Goal: Task Accomplishment & Management: Complete application form

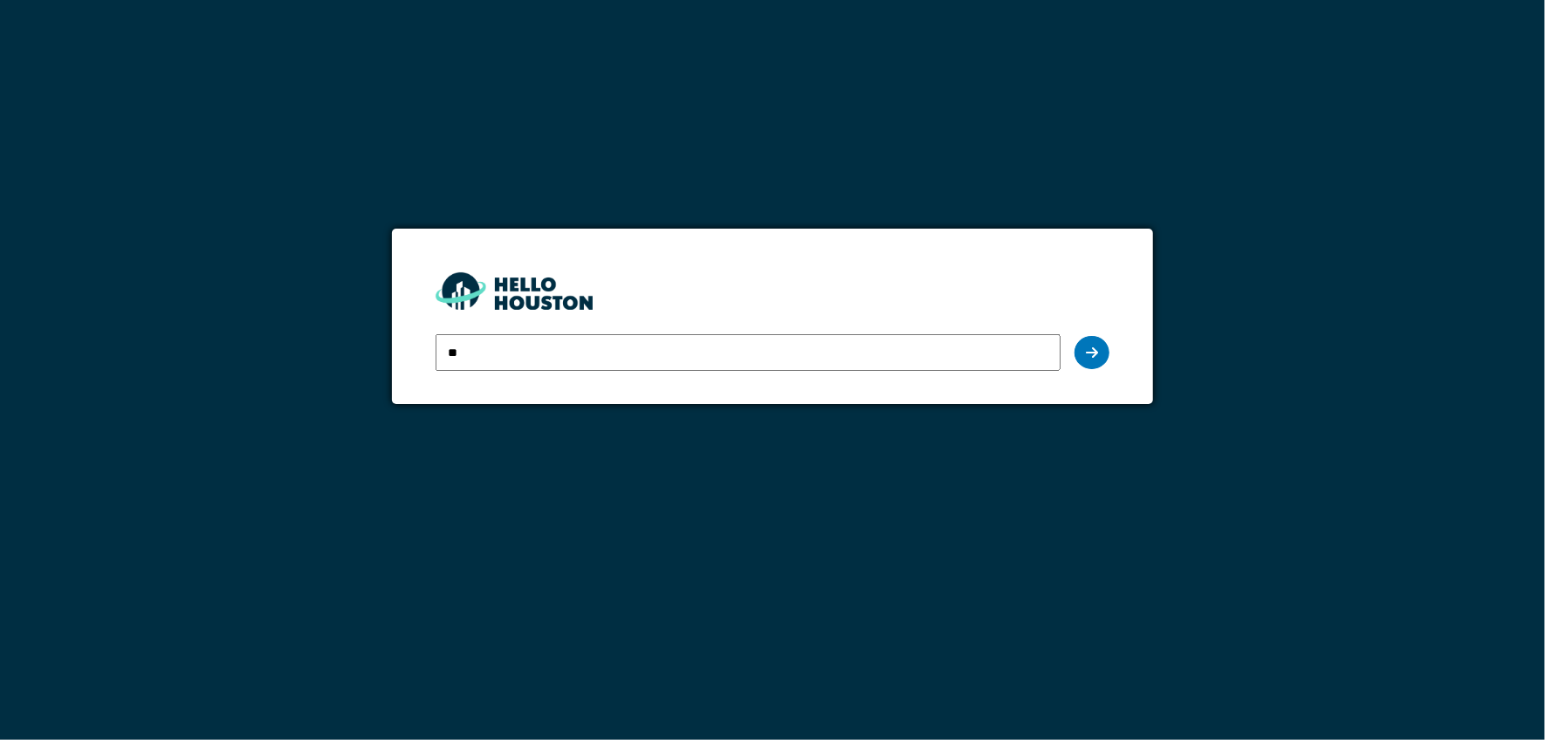
type input "*"
type input "**********"
click at [1098, 353] on icon at bounding box center [1092, 353] width 12 height 14
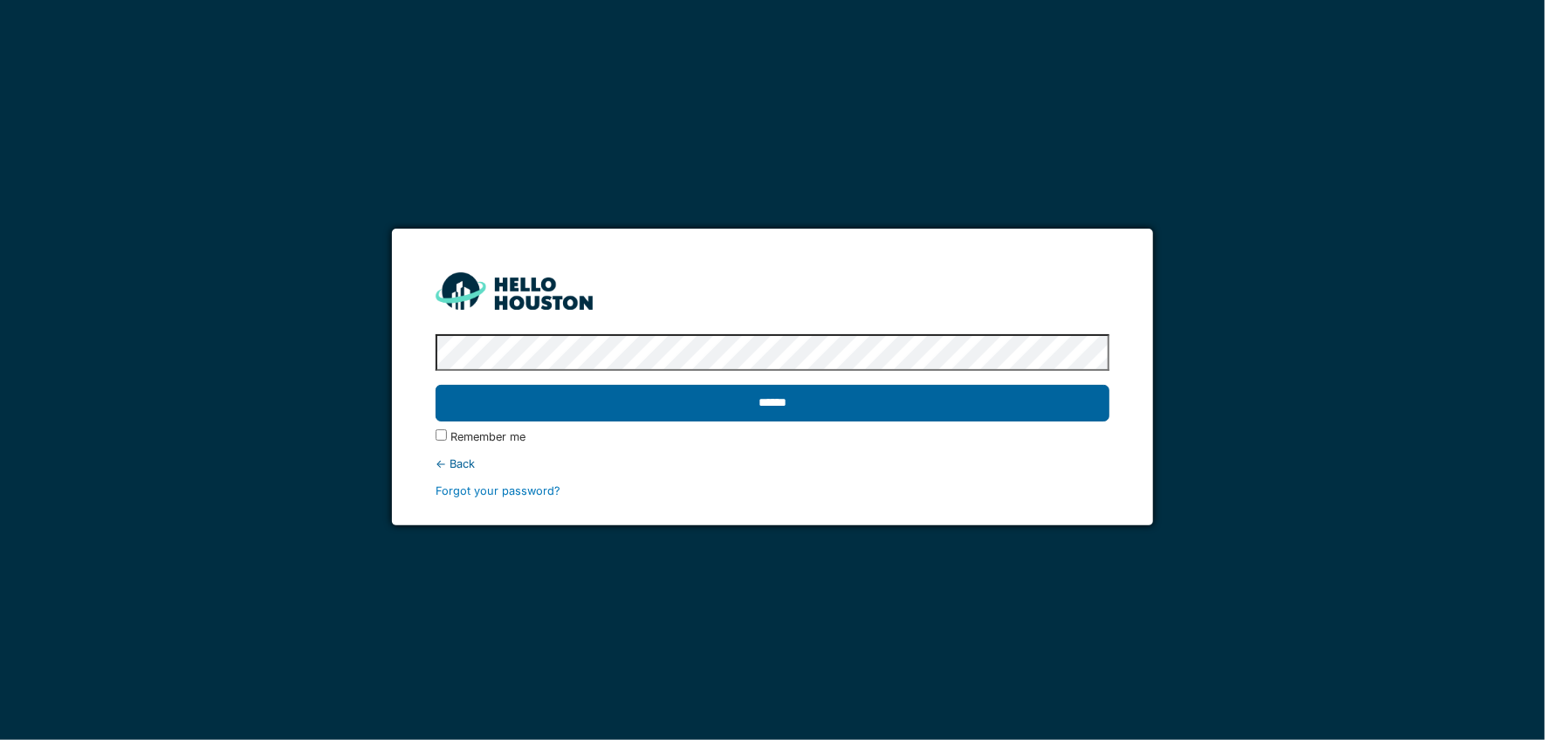
click at [804, 408] on input "******" at bounding box center [773, 403] width 674 height 37
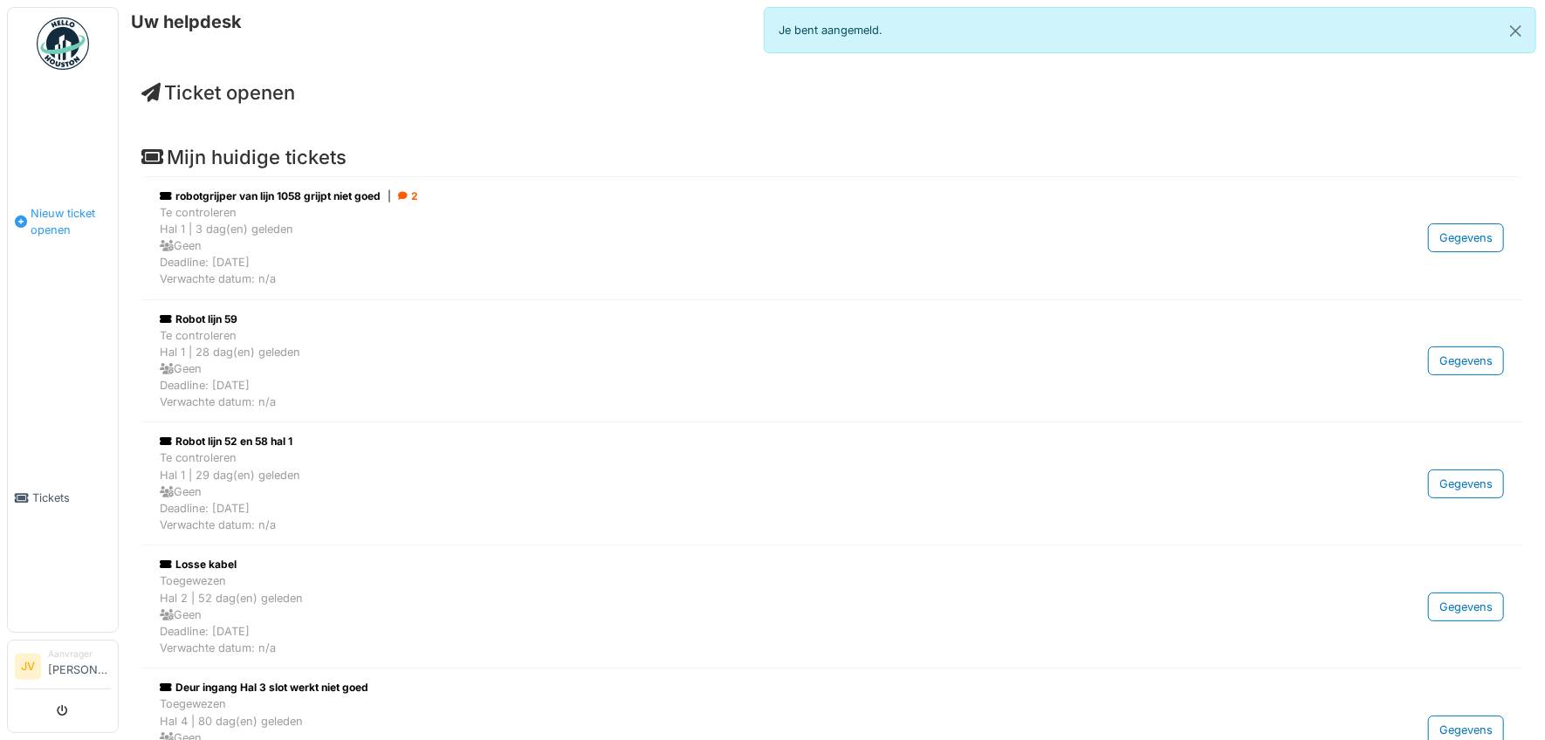
click at [31, 209] on span "Nieuw ticket openen" at bounding box center [71, 221] width 80 height 33
click at [43, 215] on span "Nieuw ticket openen" at bounding box center [71, 221] width 80 height 33
click at [64, 211] on span "Nieuw ticket openen" at bounding box center [71, 221] width 80 height 33
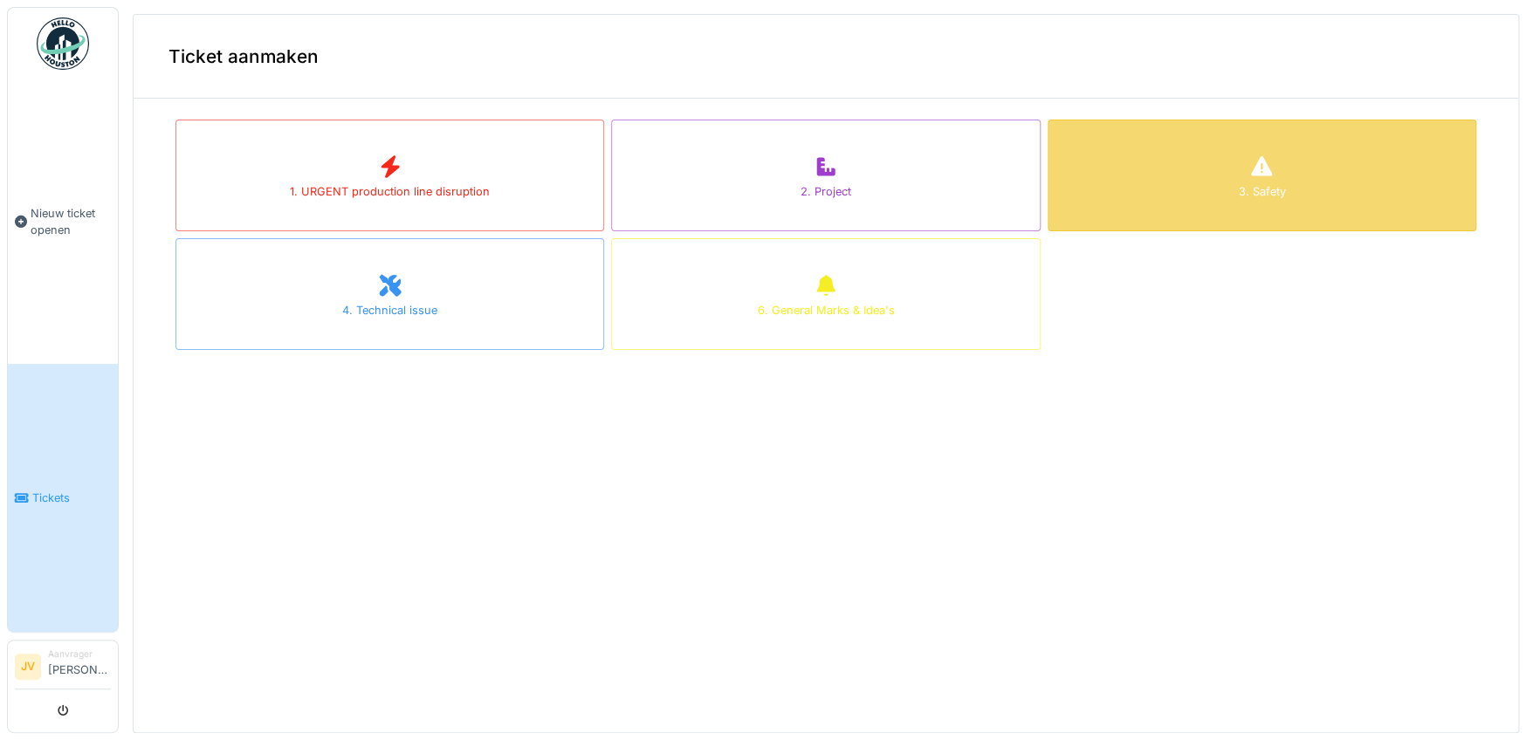
click at [1238, 197] on div "3. Safety" at bounding box center [1261, 191] width 47 height 17
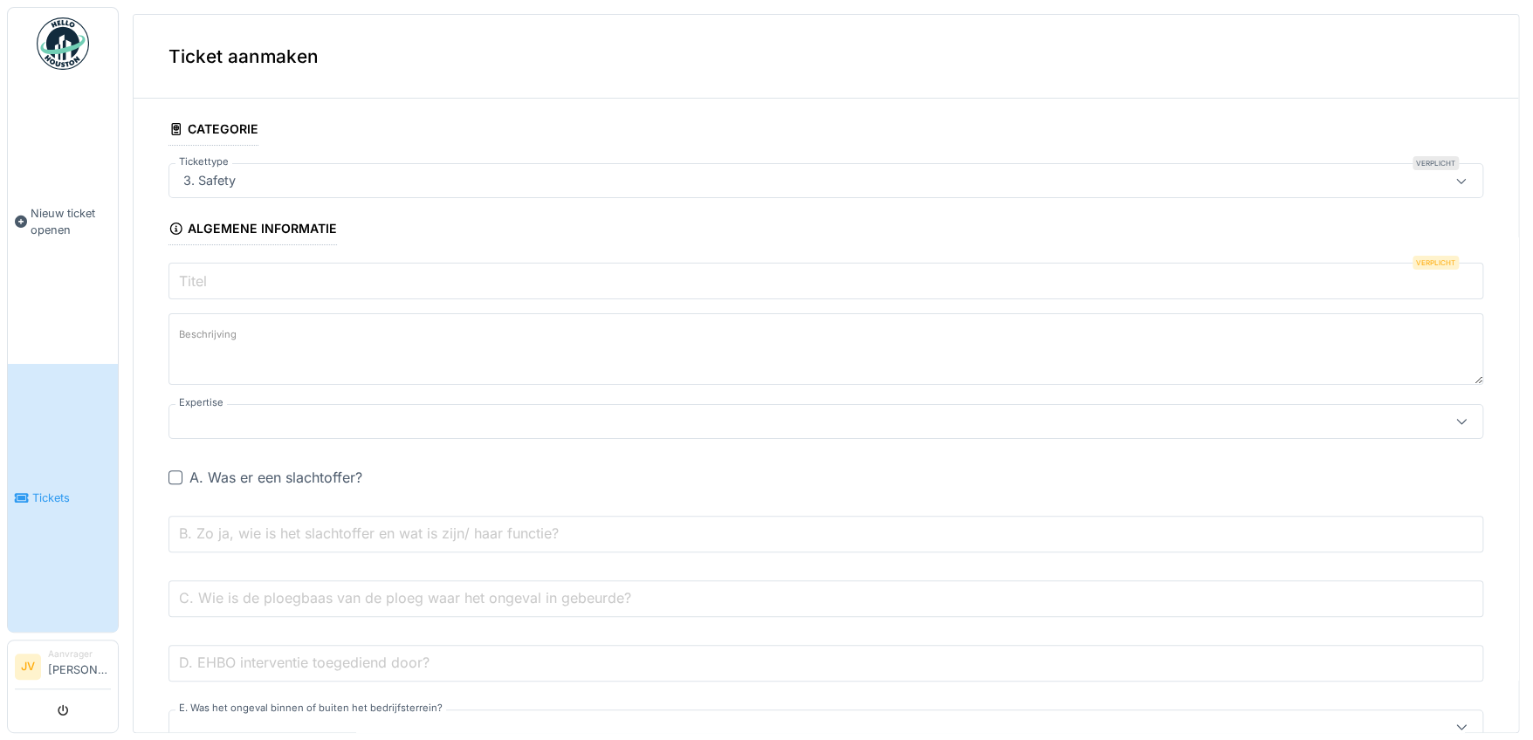
click at [312, 285] on input "Titel" at bounding box center [825, 281] width 1314 height 37
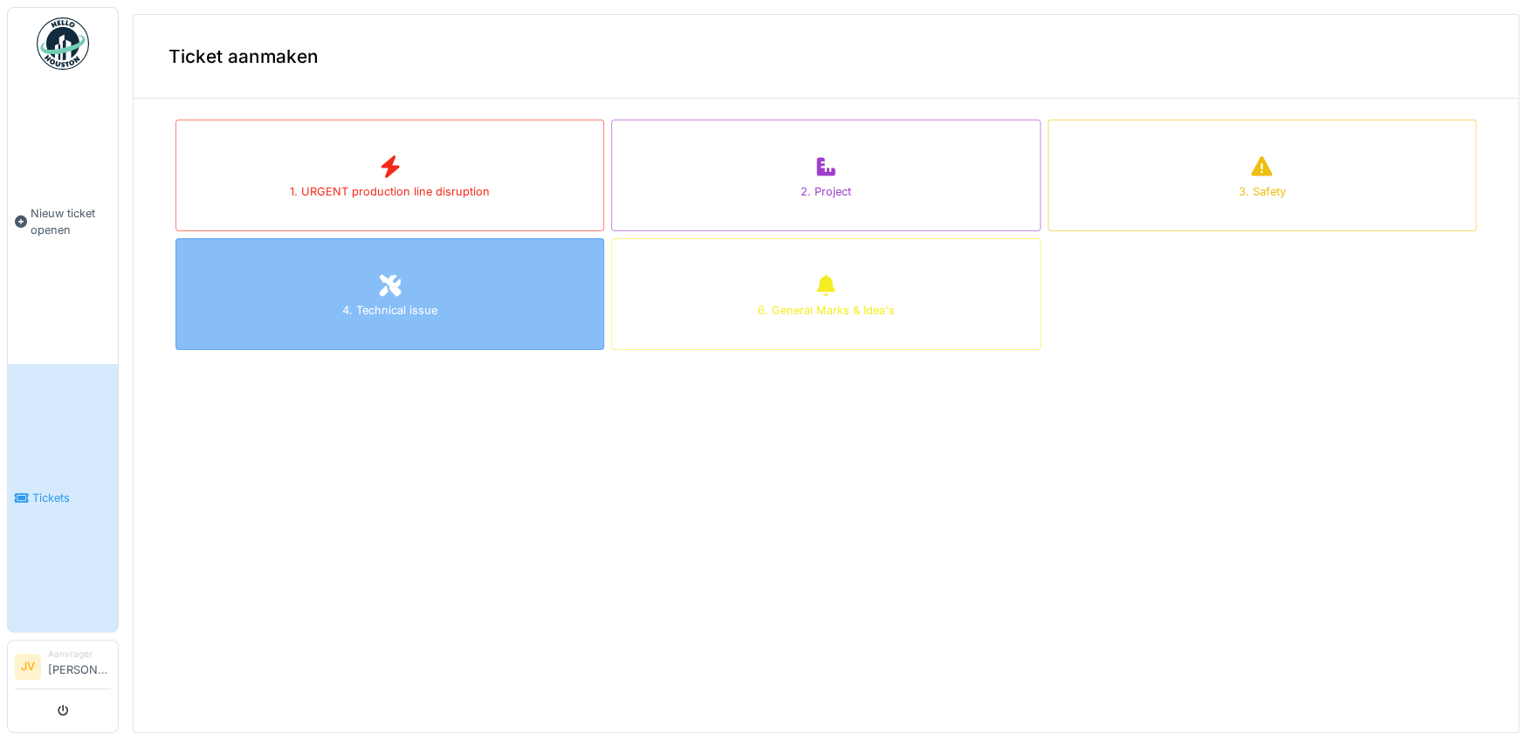
click at [397, 291] on div "4. Technical issue" at bounding box center [389, 294] width 429 height 112
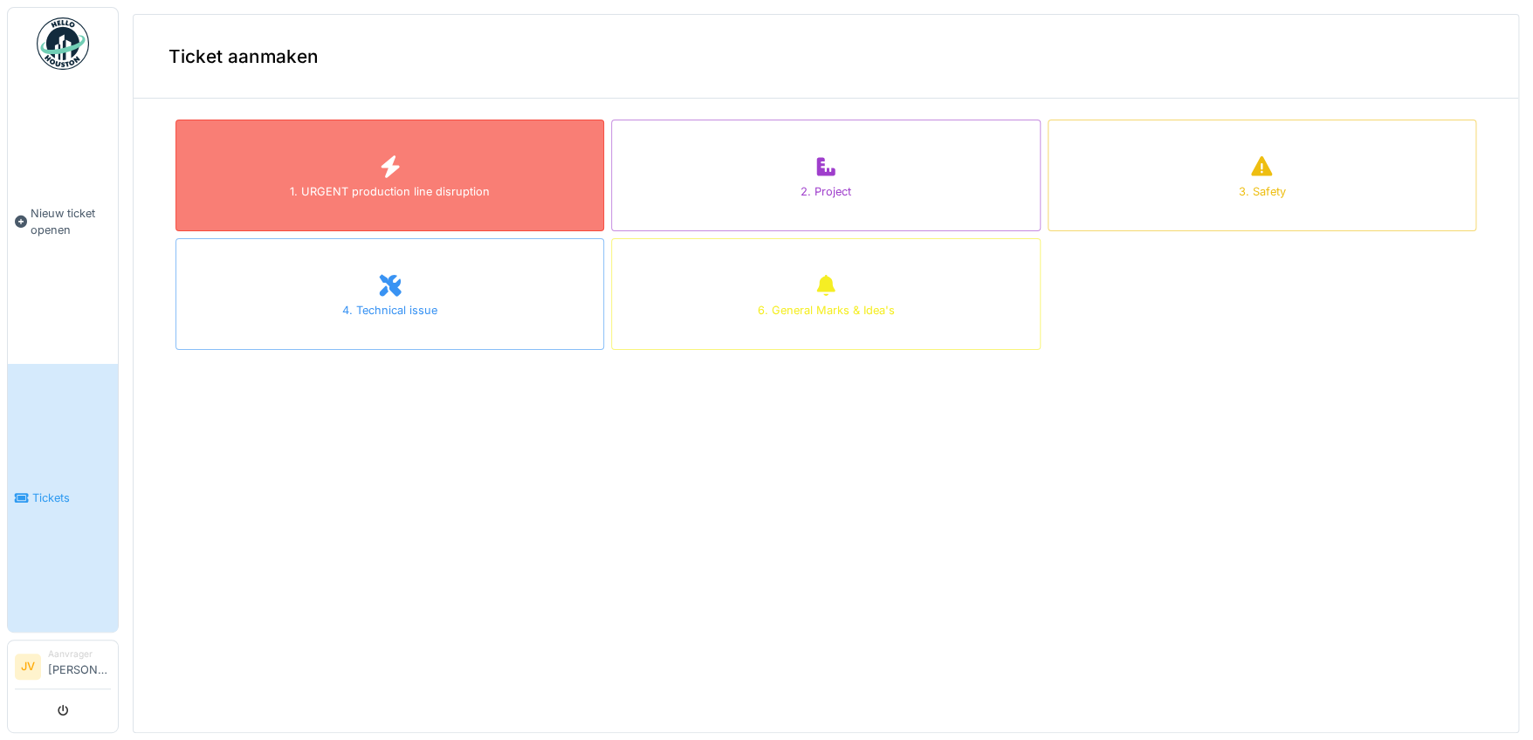
click at [362, 177] on div "1. URGENT production line disruption" at bounding box center [389, 176] width 429 height 112
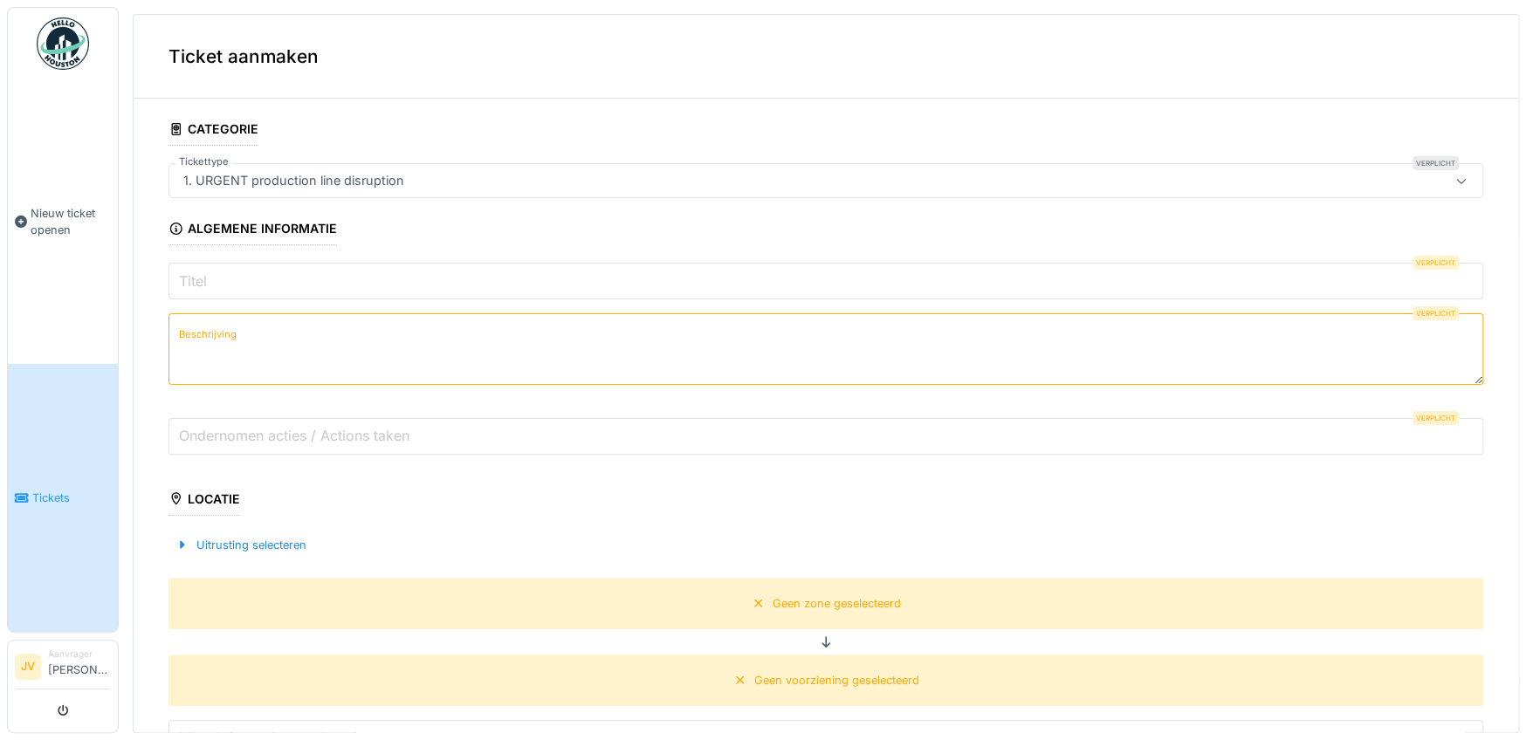
click at [341, 271] on input "Titel" at bounding box center [825, 281] width 1314 height 37
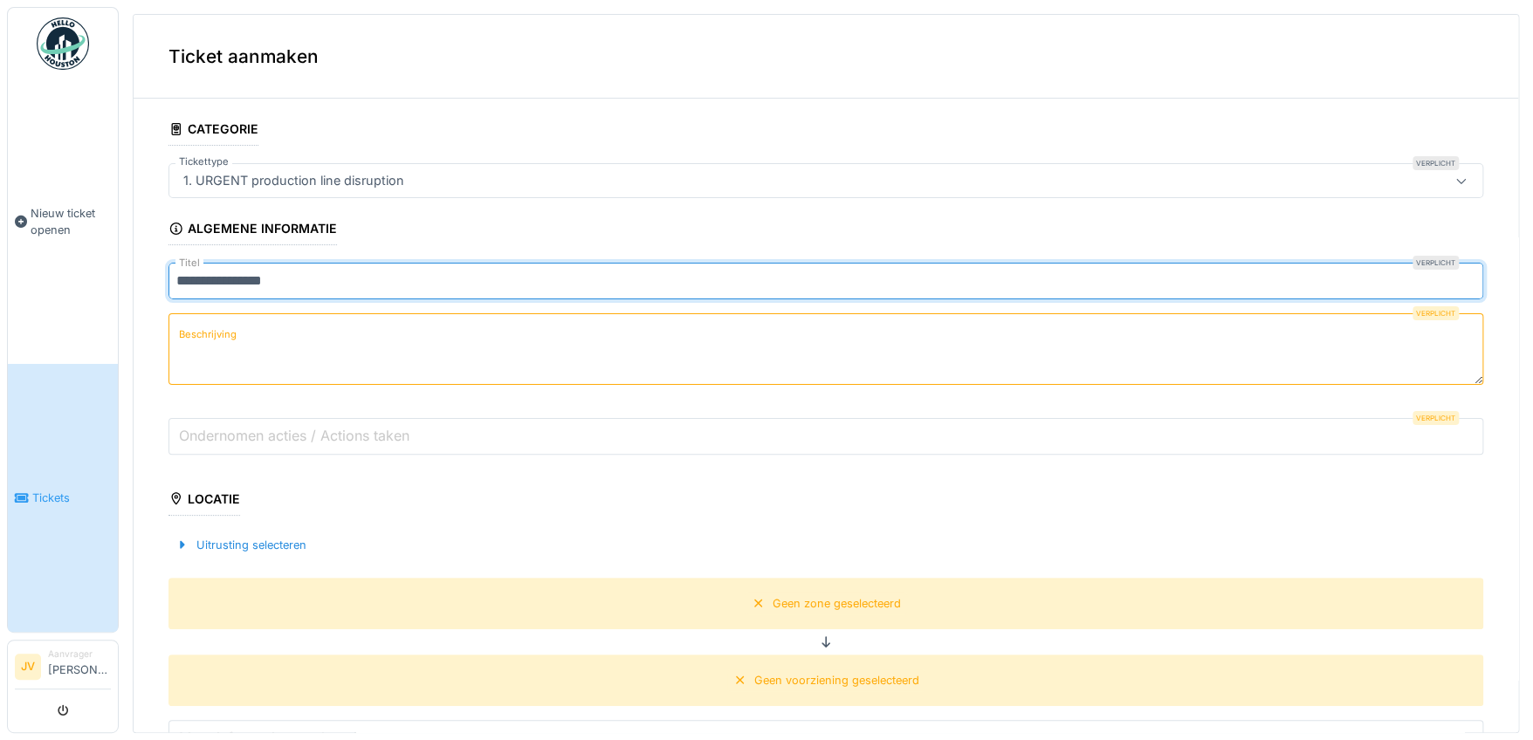
type input "**********"
click at [229, 340] on label "Beschrijving" at bounding box center [207, 335] width 65 height 22
click at [229, 340] on textarea "Beschrijving" at bounding box center [825, 349] width 1314 height 72
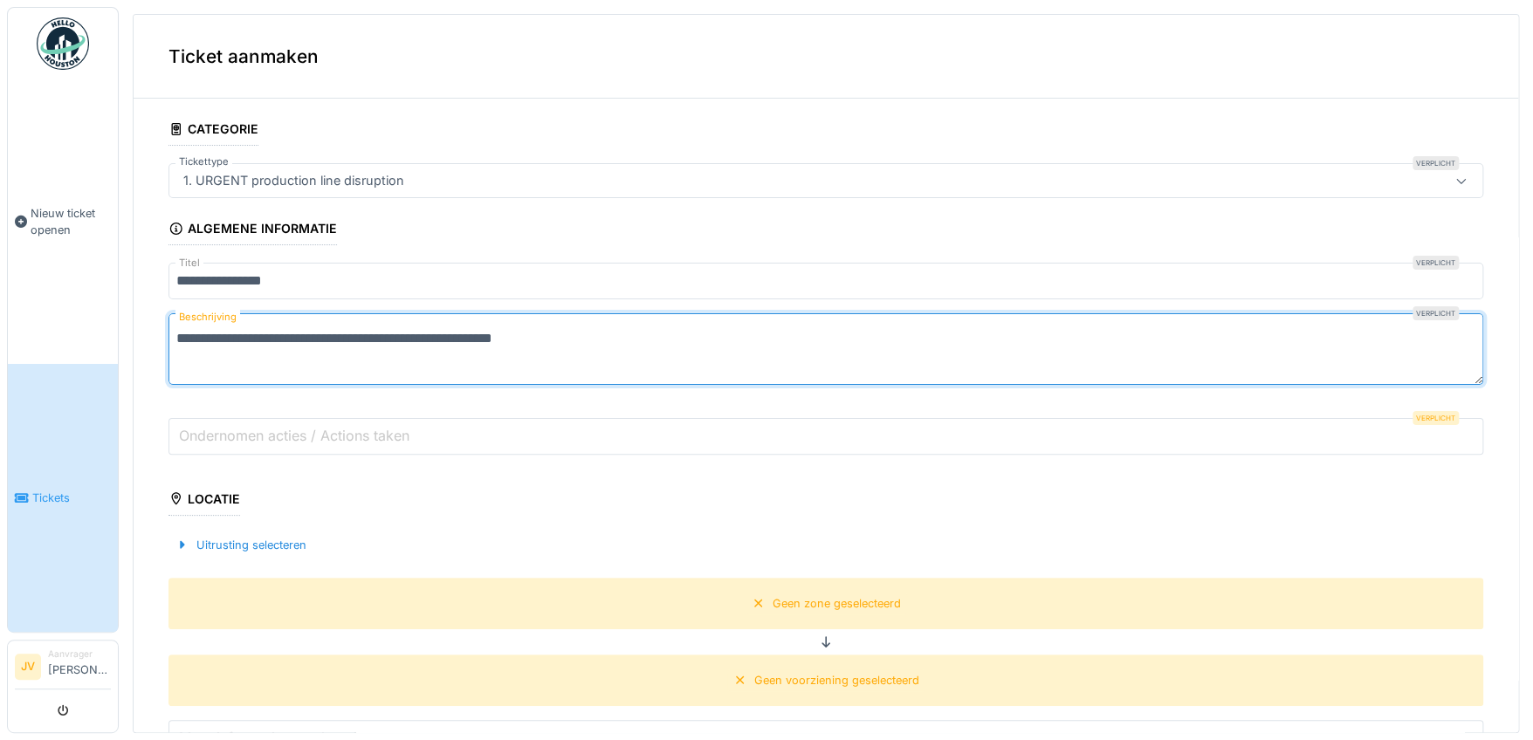
type textarea "**********"
click at [256, 439] on label "Ondernomen acties / Actions taken" at bounding box center [293, 435] width 237 height 21
click at [256, 439] on input "Ondernomen acties / Actions taken" at bounding box center [825, 436] width 1314 height 37
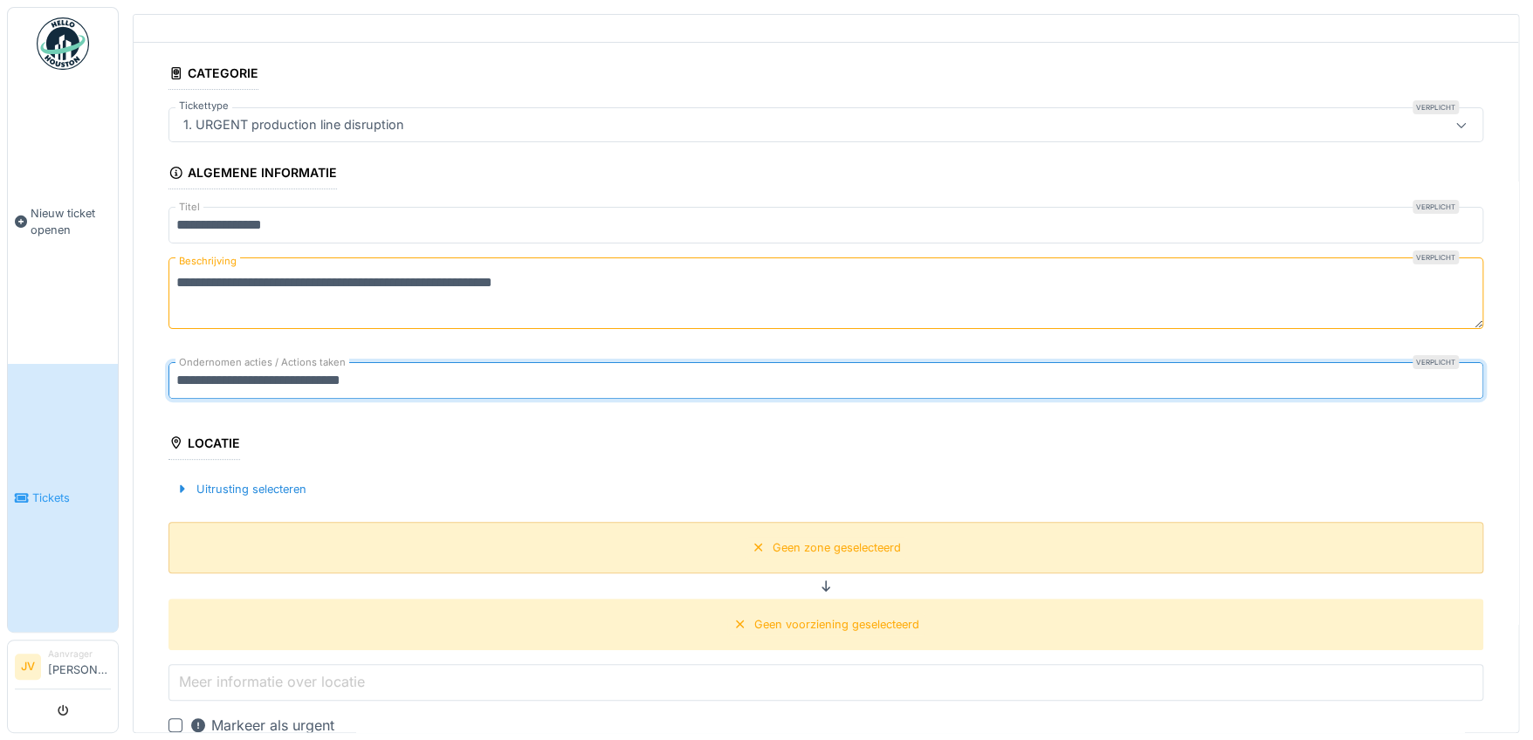
scroll to position [86, 0]
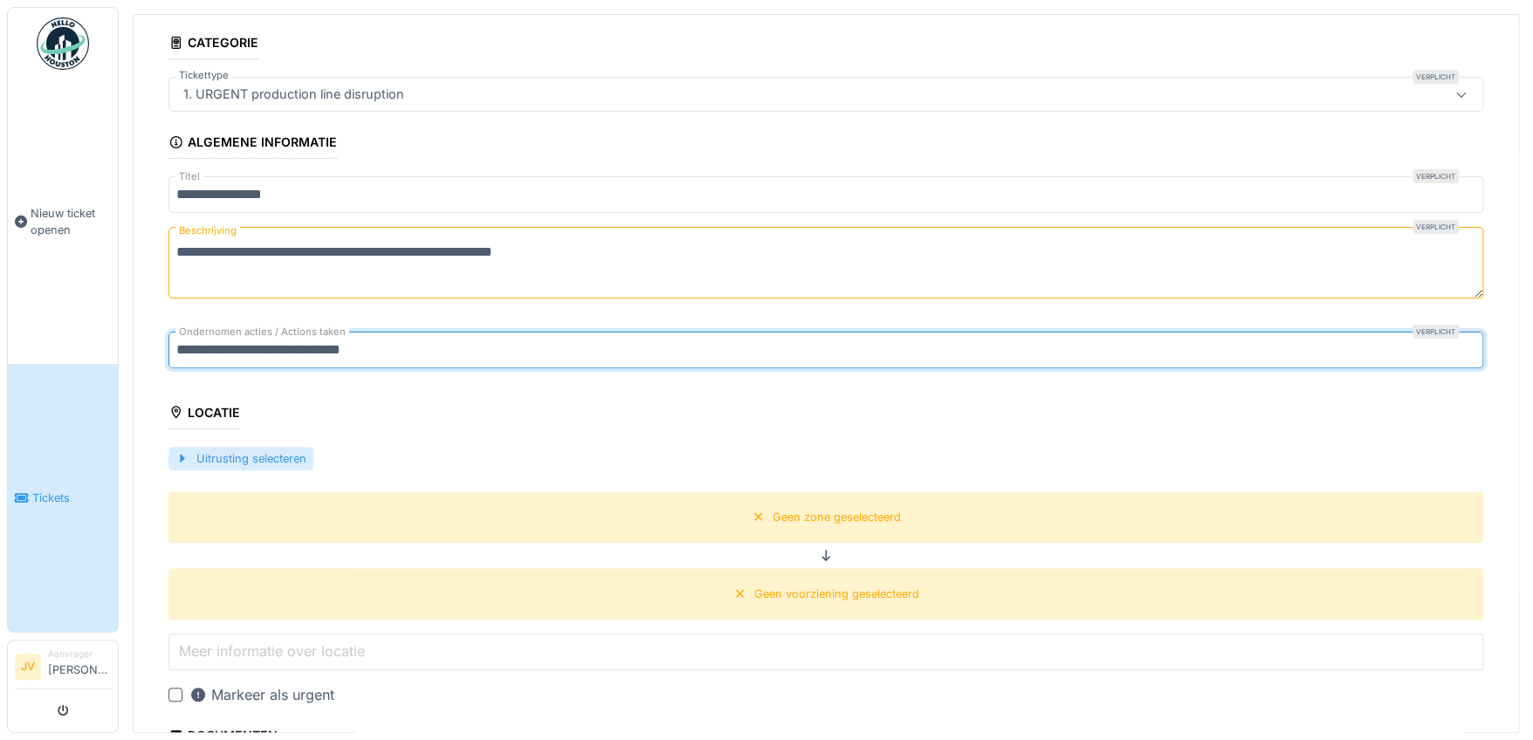
type input "**********"
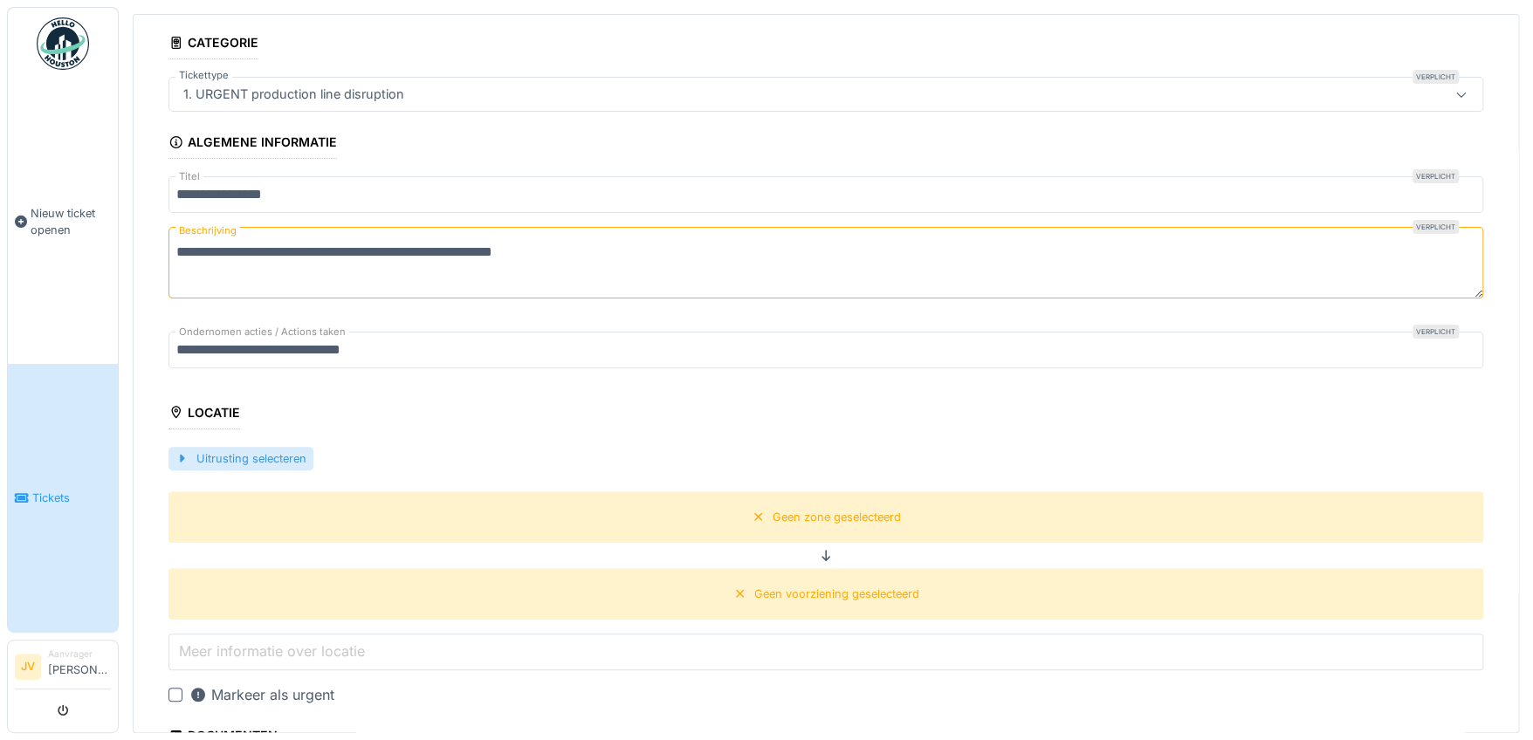
click at [271, 453] on div "Uitrusting selecteren" at bounding box center [240, 459] width 145 height 24
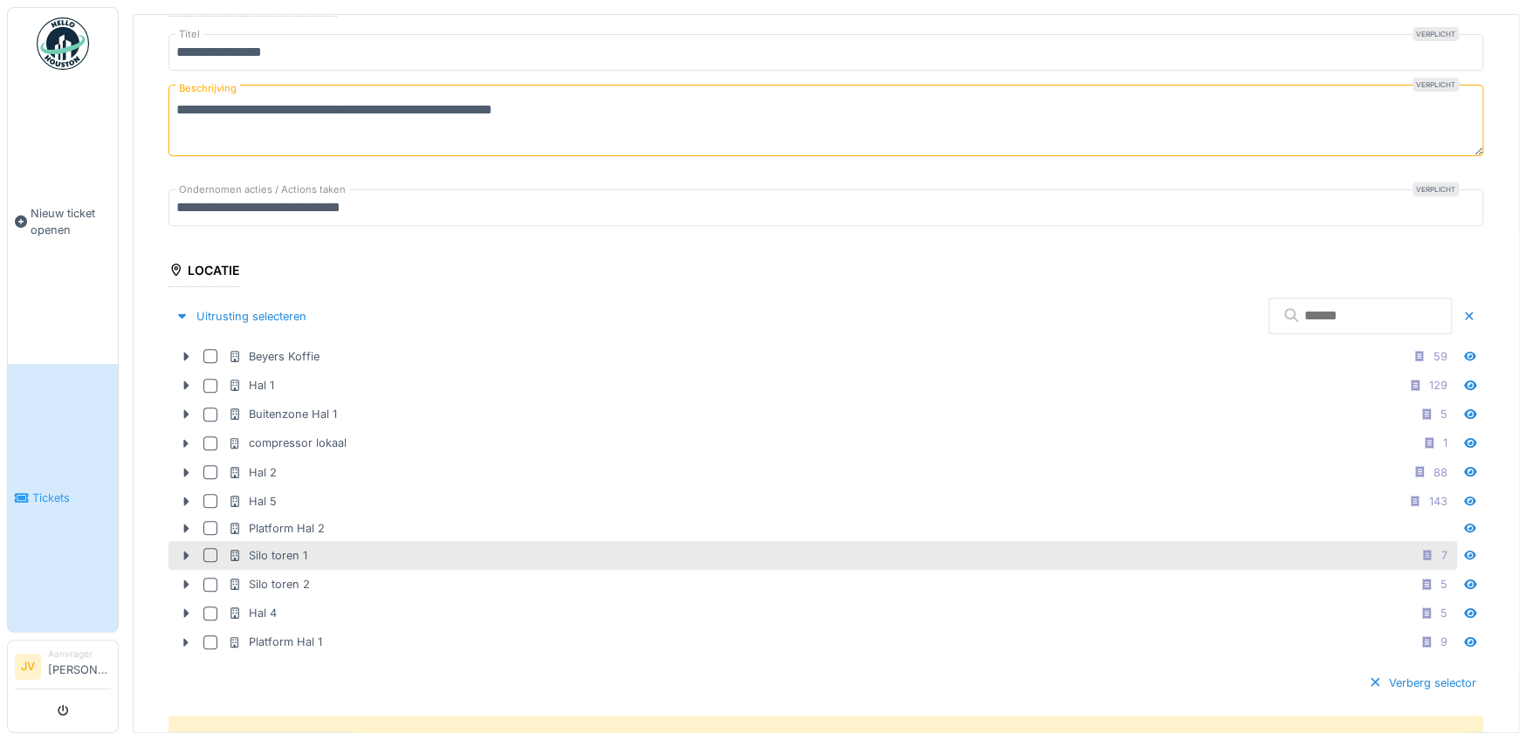
scroll to position [262, 0]
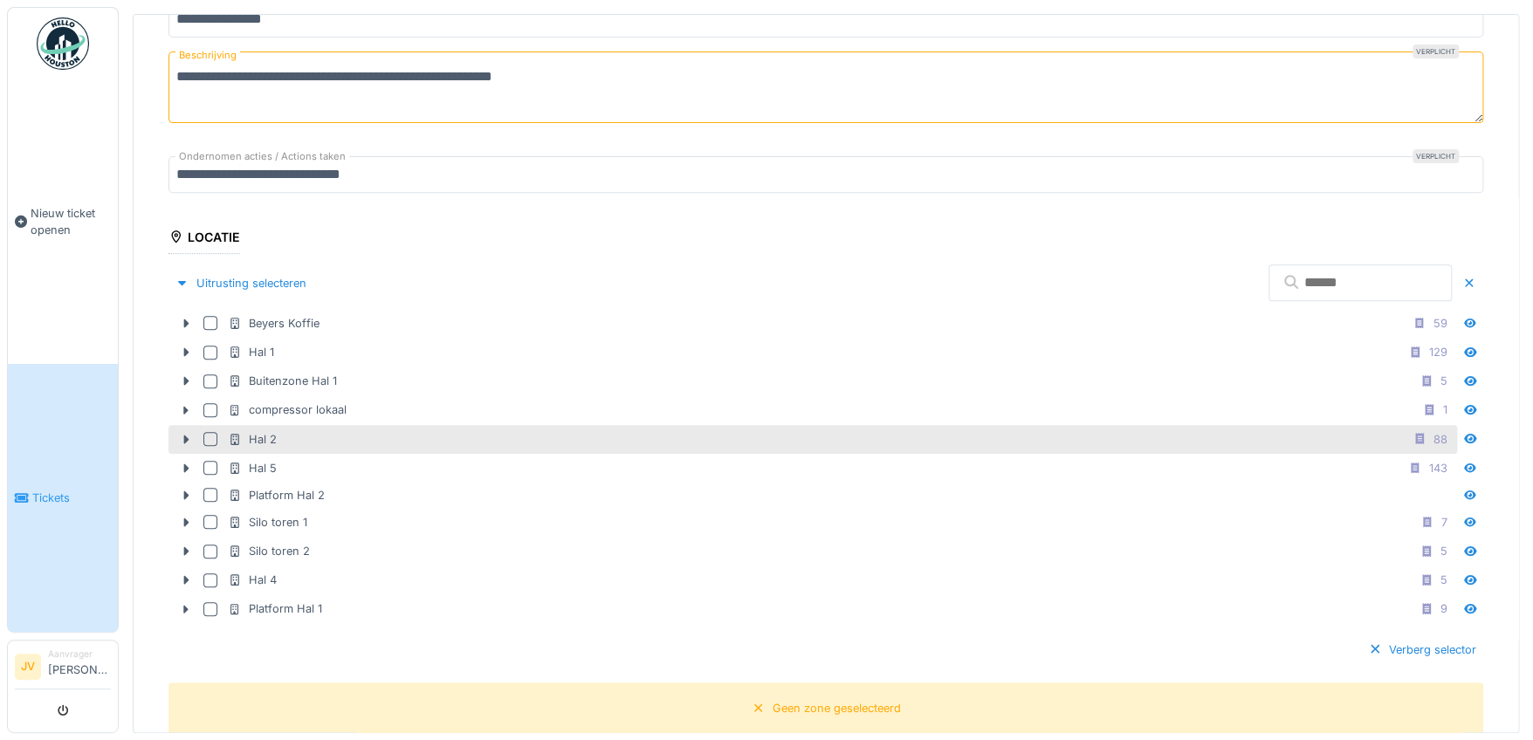
click at [213, 439] on div at bounding box center [210, 439] width 14 height 14
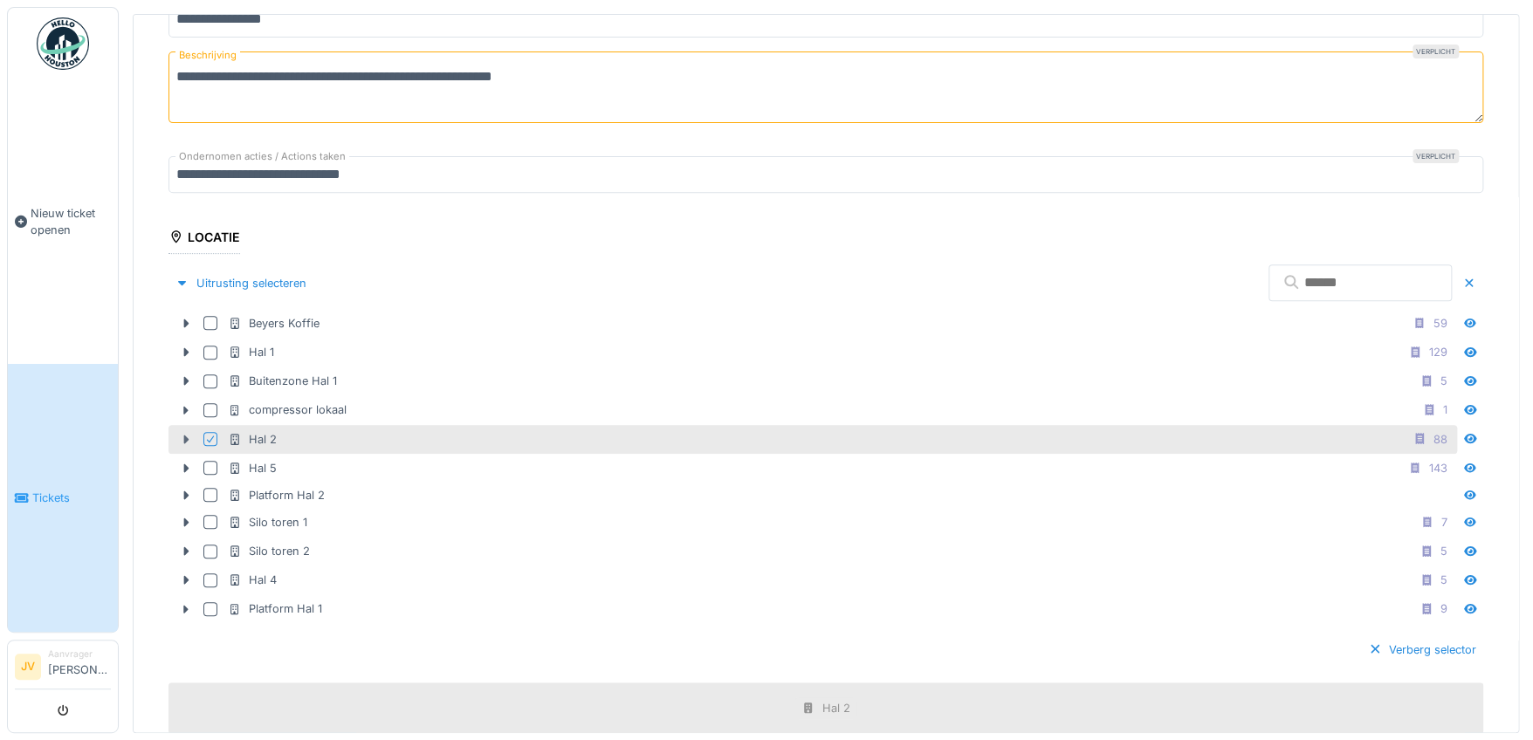
click at [184, 440] on icon at bounding box center [186, 439] width 5 height 9
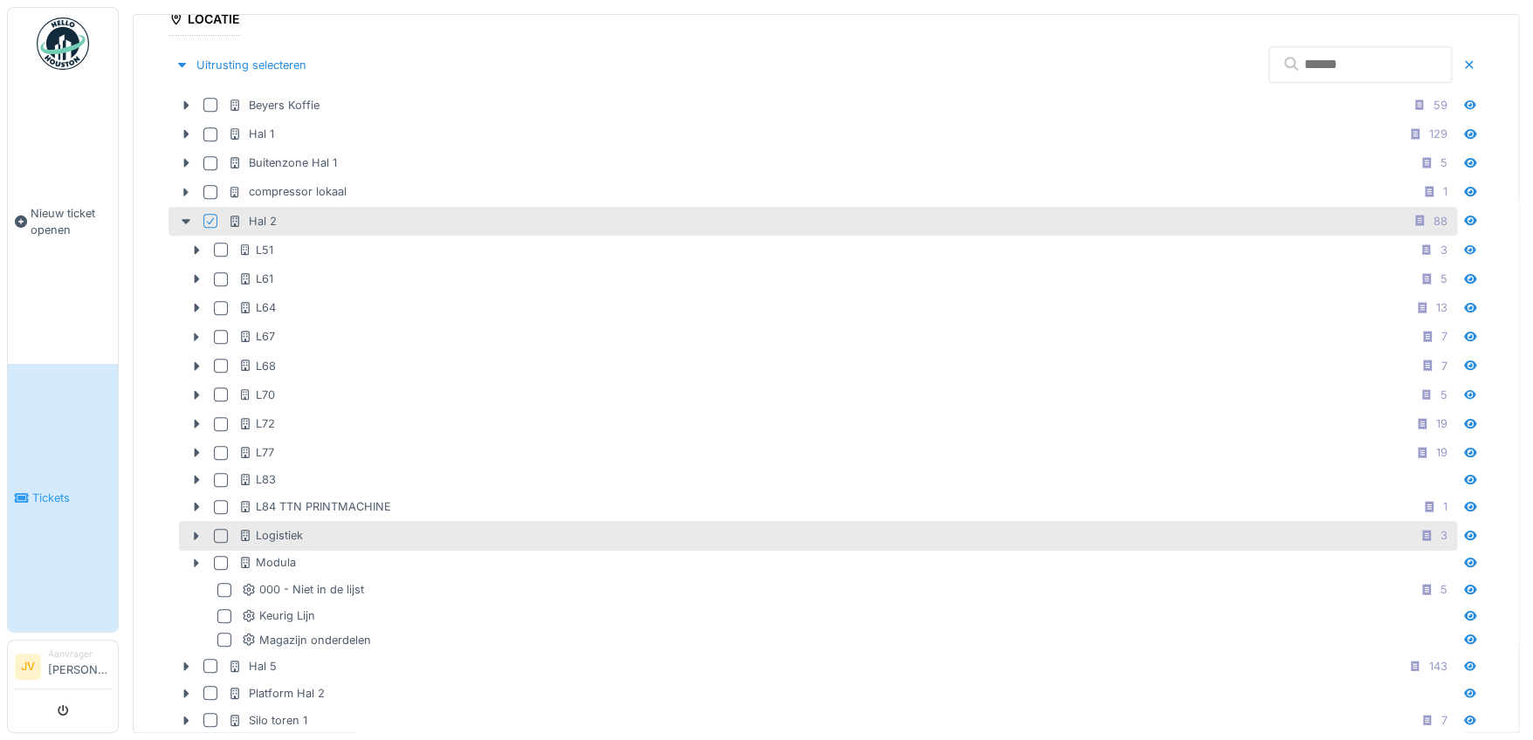
scroll to position [524, 0]
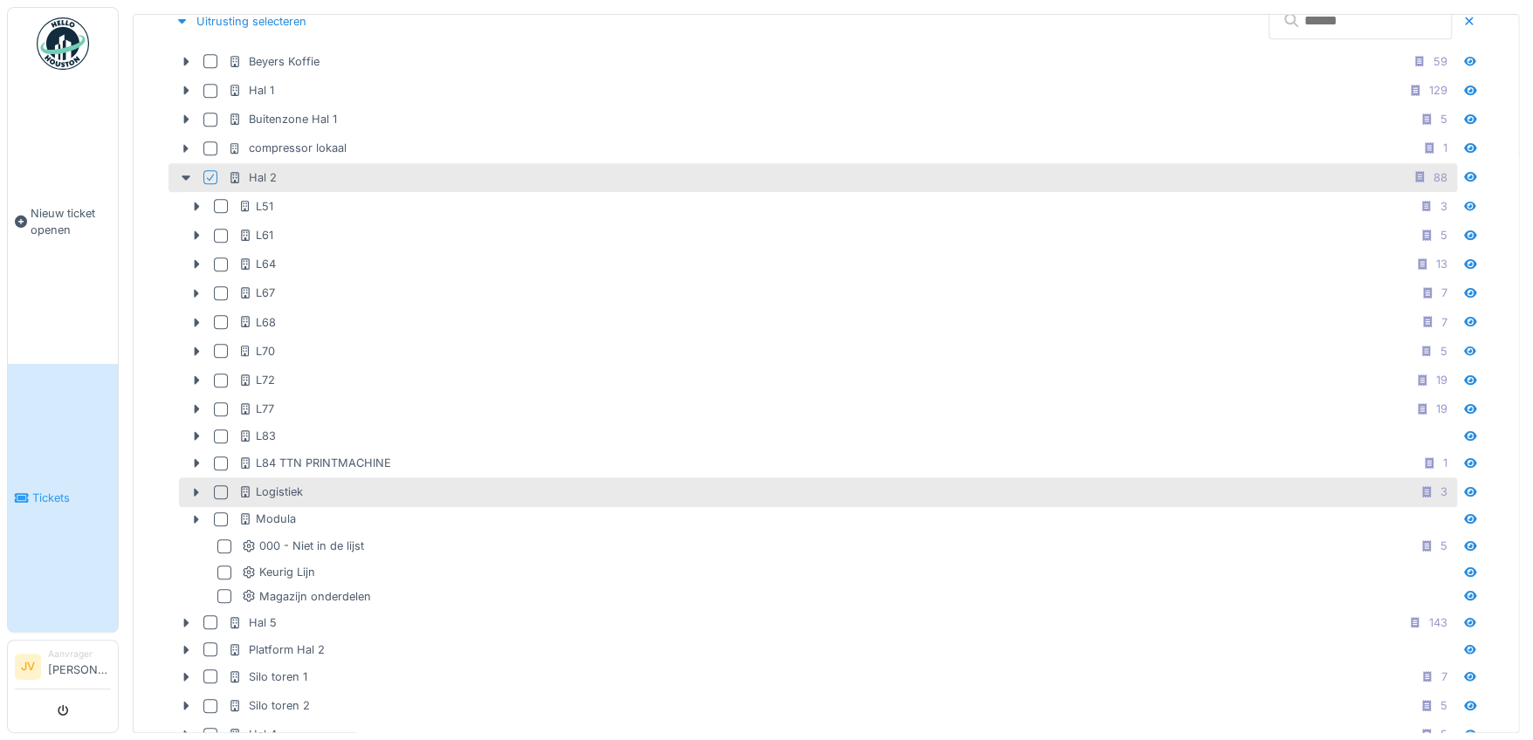
click at [304, 488] on div "Logistiek 3" at bounding box center [845, 492] width 1215 height 22
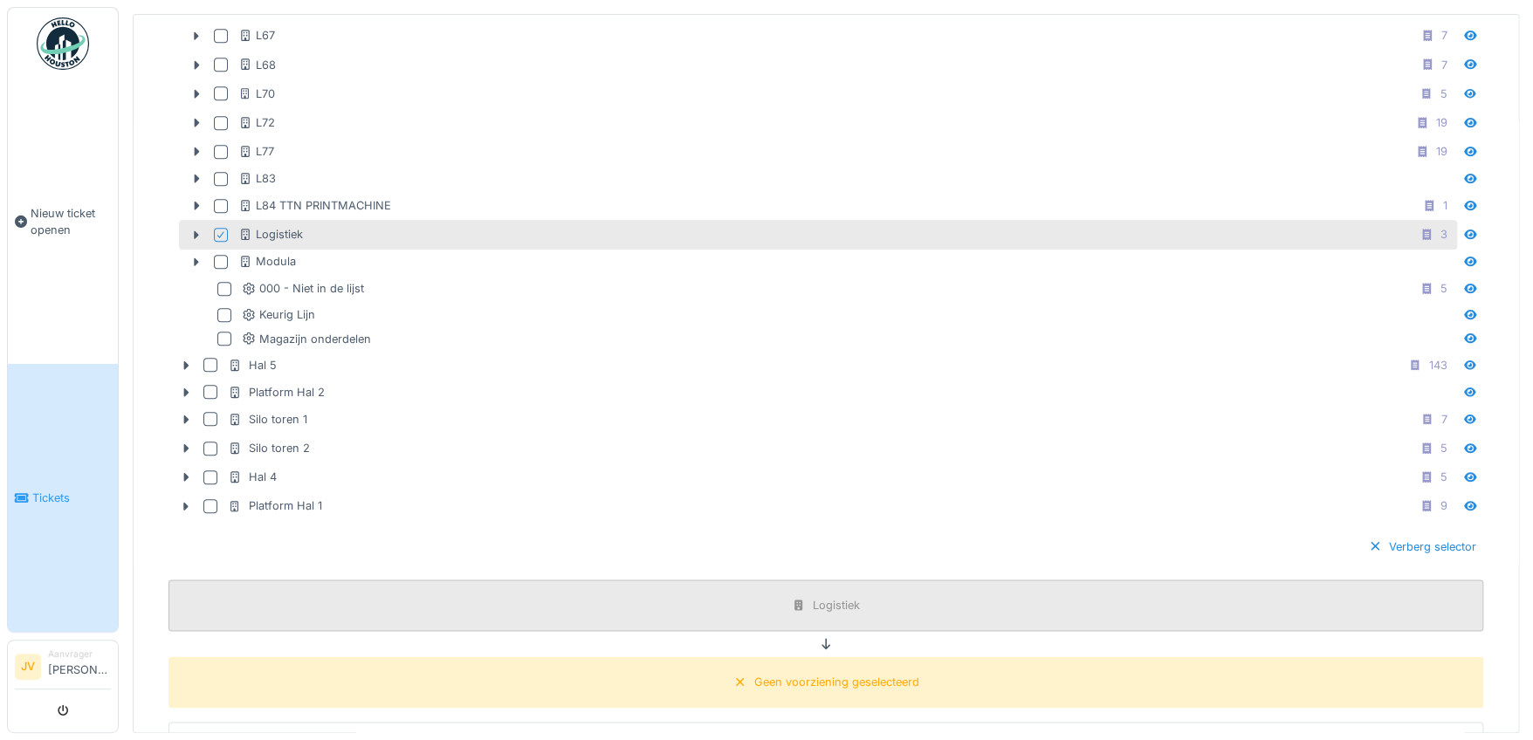
scroll to position [785, 0]
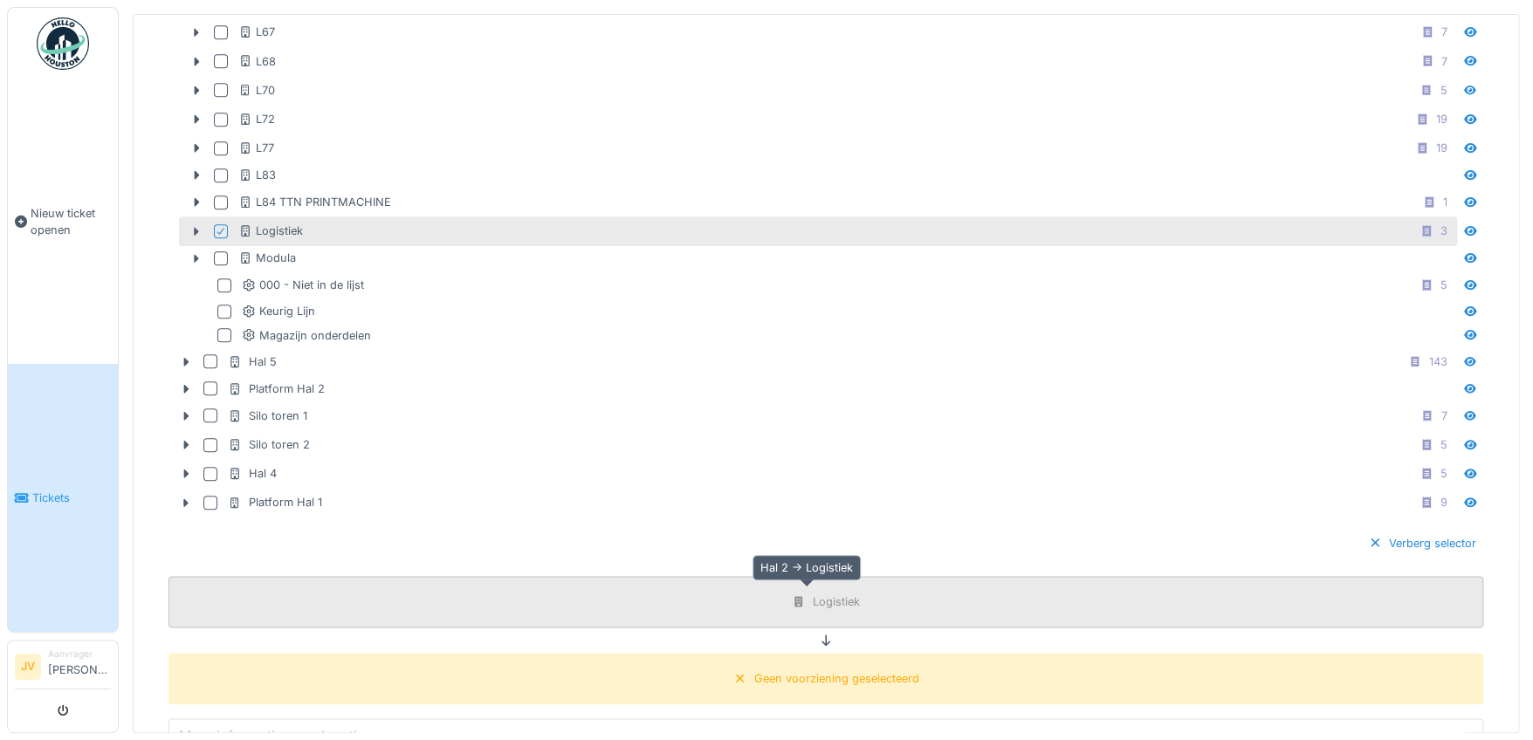
click at [813, 594] on div "Logistiek" at bounding box center [836, 601] width 47 height 17
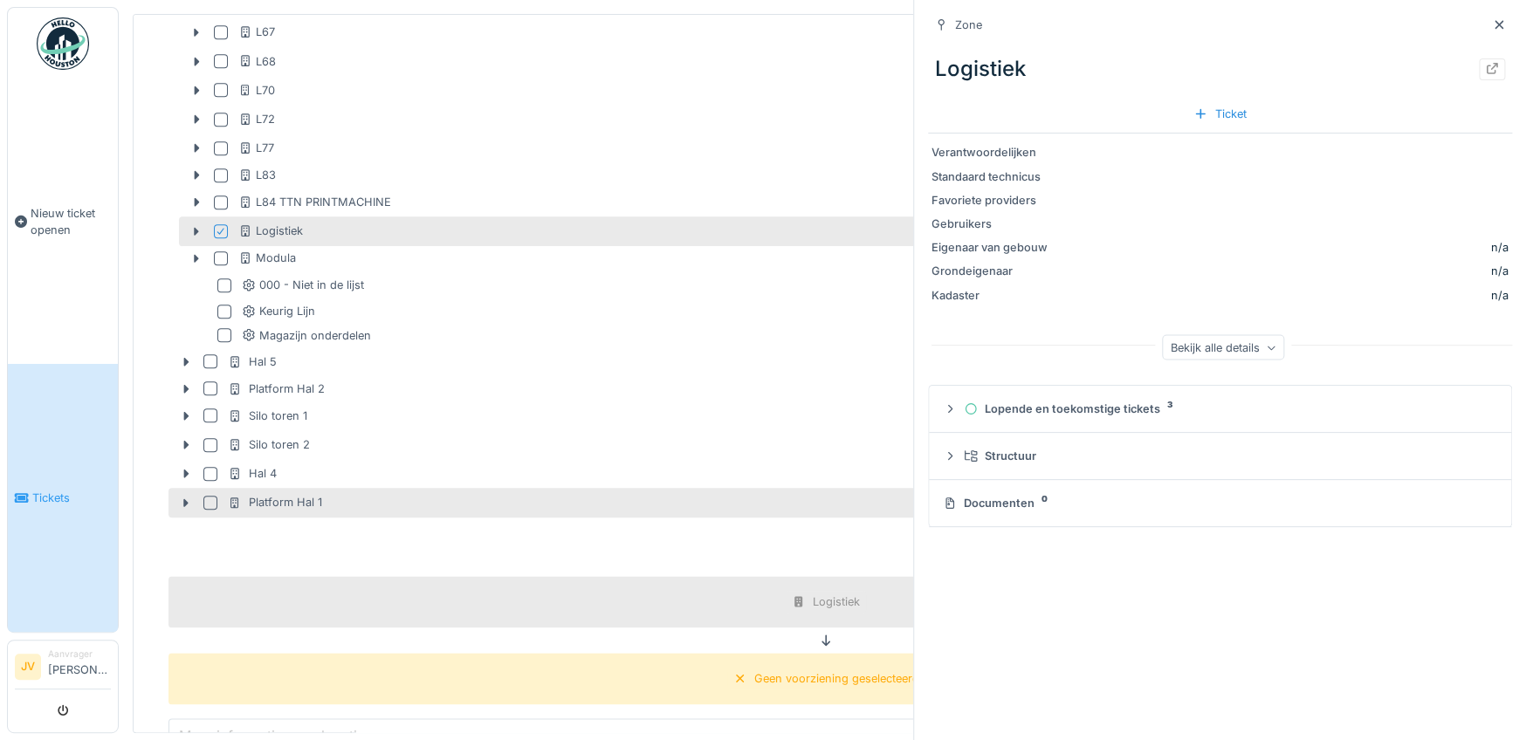
click at [677, 491] on div "Platform Hal 1 9" at bounding box center [840, 502] width 1225 height 22
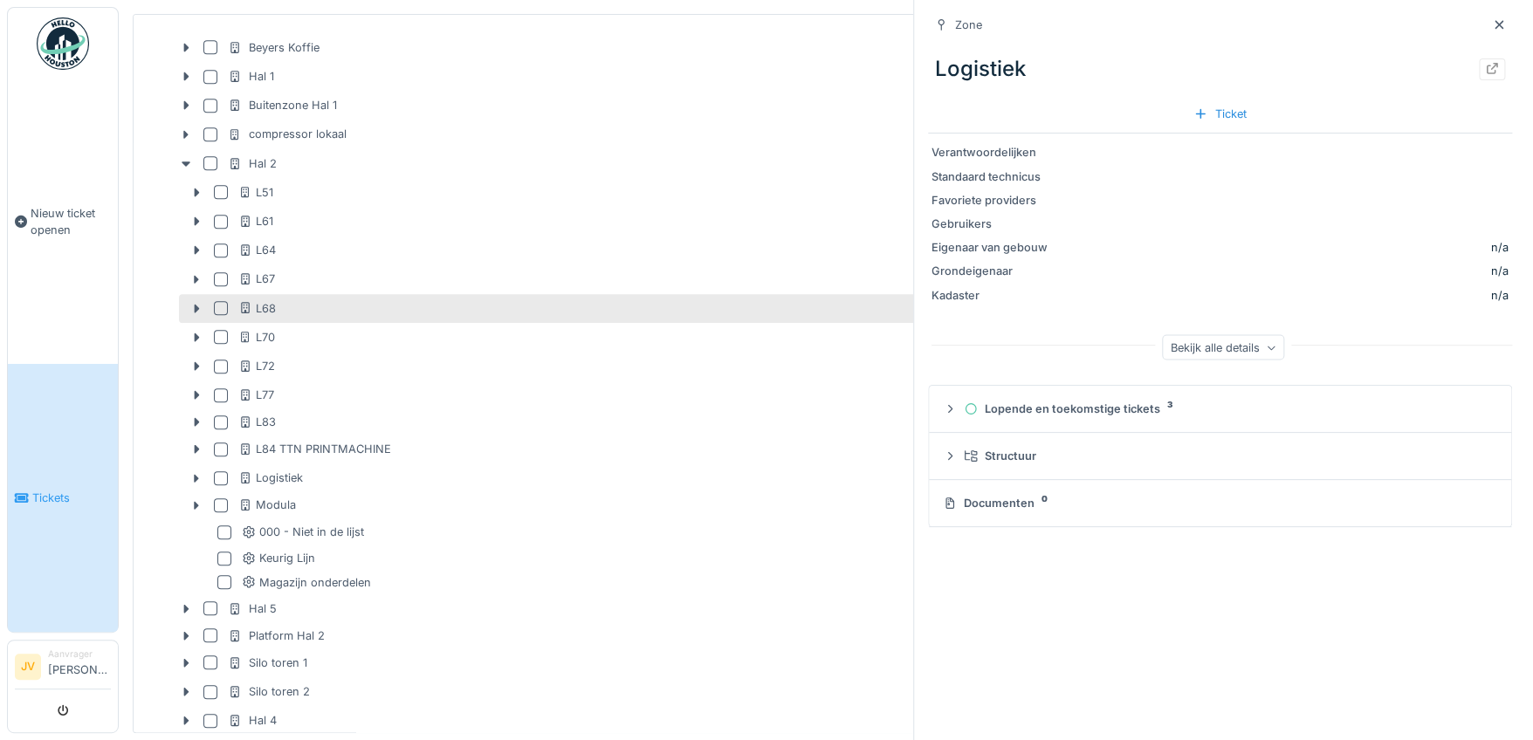
scroll to position [524, 0]
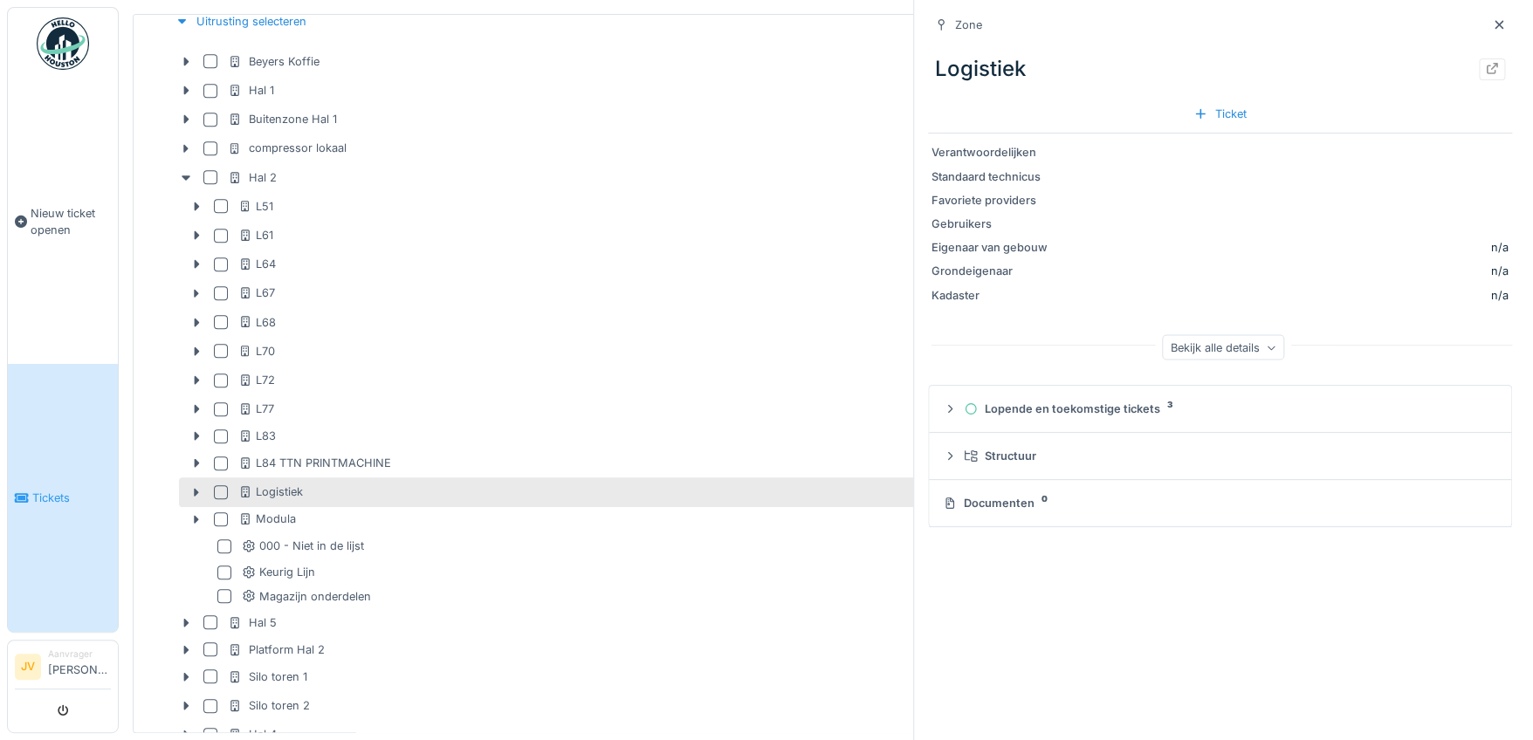
click at [635, 482] on div "Logistiek 3" at bounding box center [845, 492] width 1215 height 22
click at [284, 490] on div "Logistiek" at bounding box center [270, 492] width 65 height 17
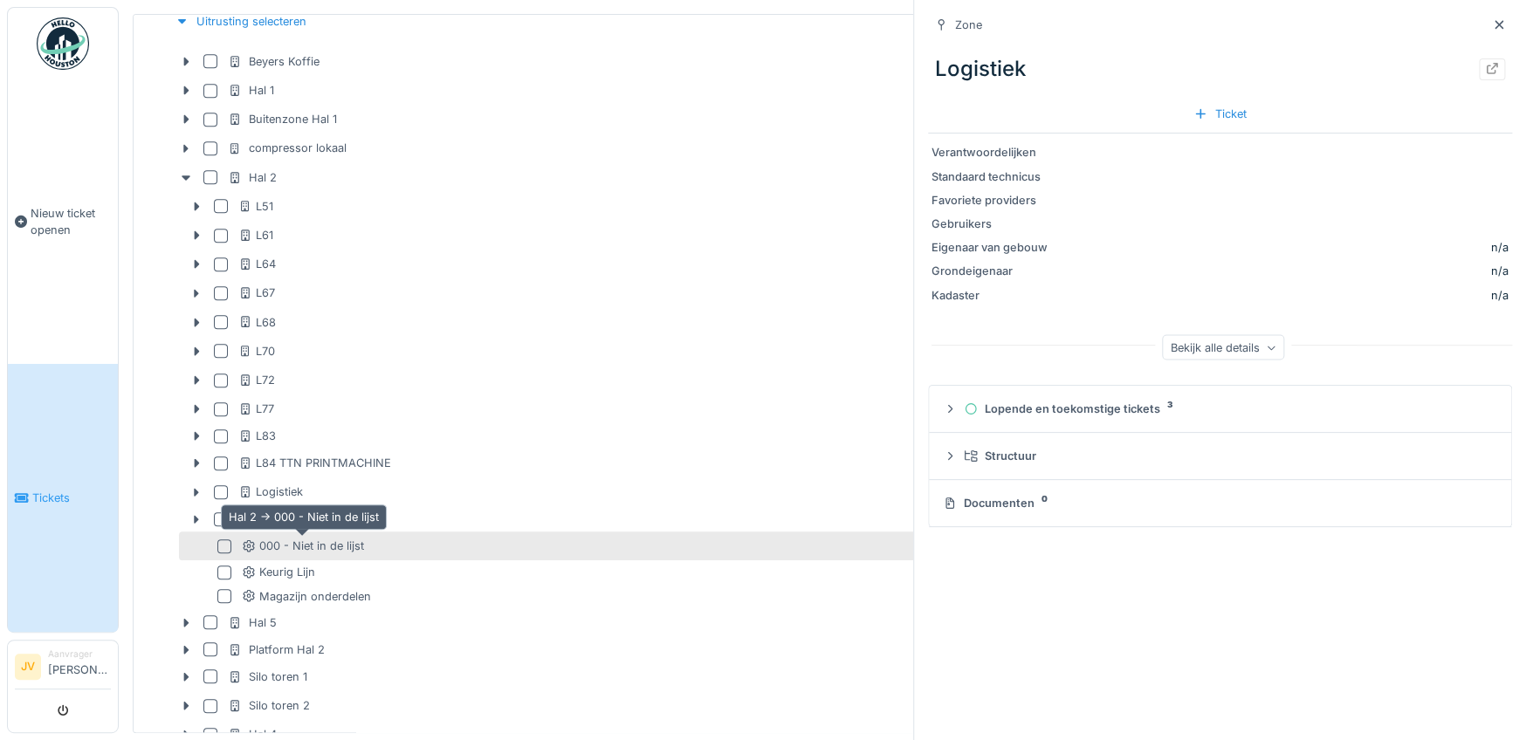
click at [300, 542] on div "000 - Niet in de lijst" at bounding box center [303, 546] width 122 height 17
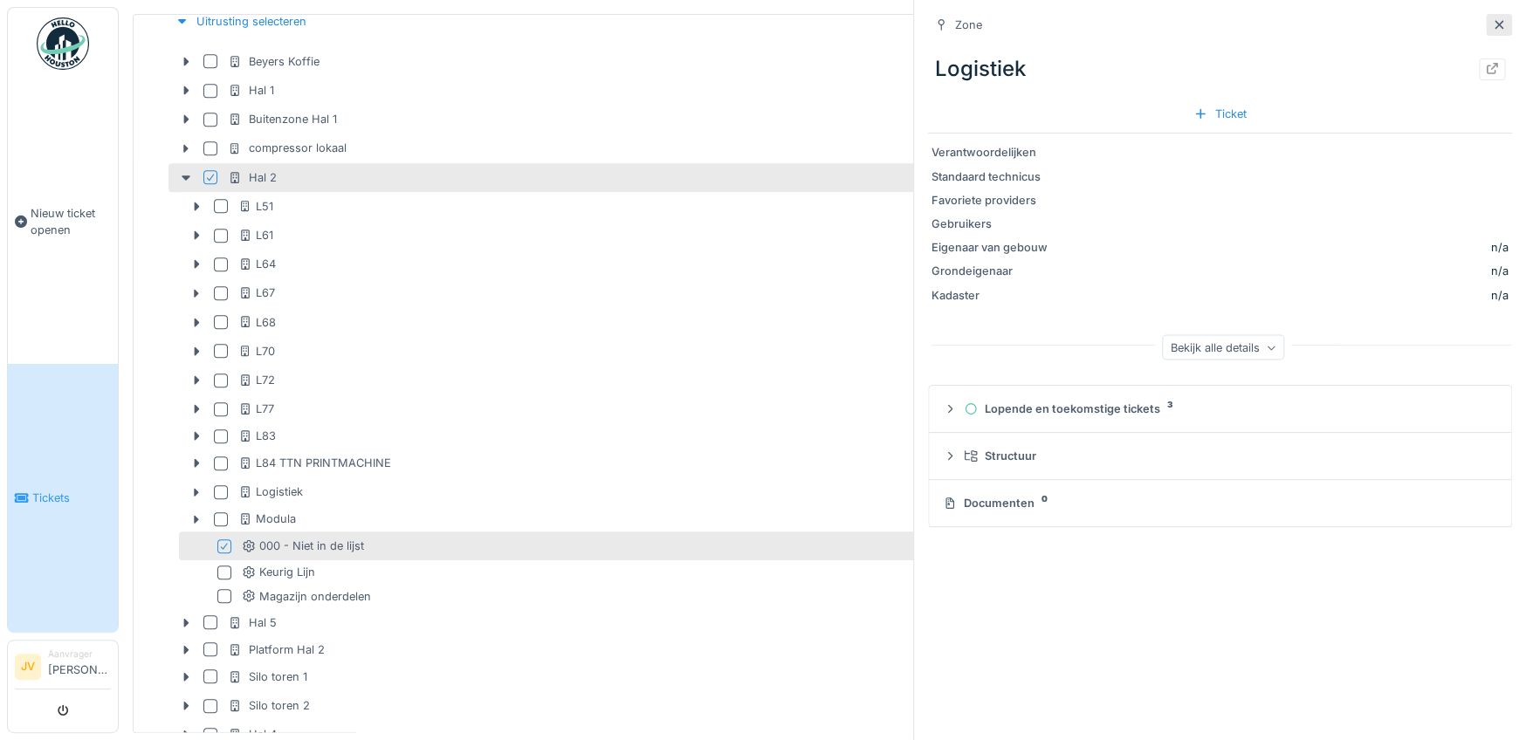
click at [1492, 29] on icon at bounding box center [1499, 24] width 14 height 11
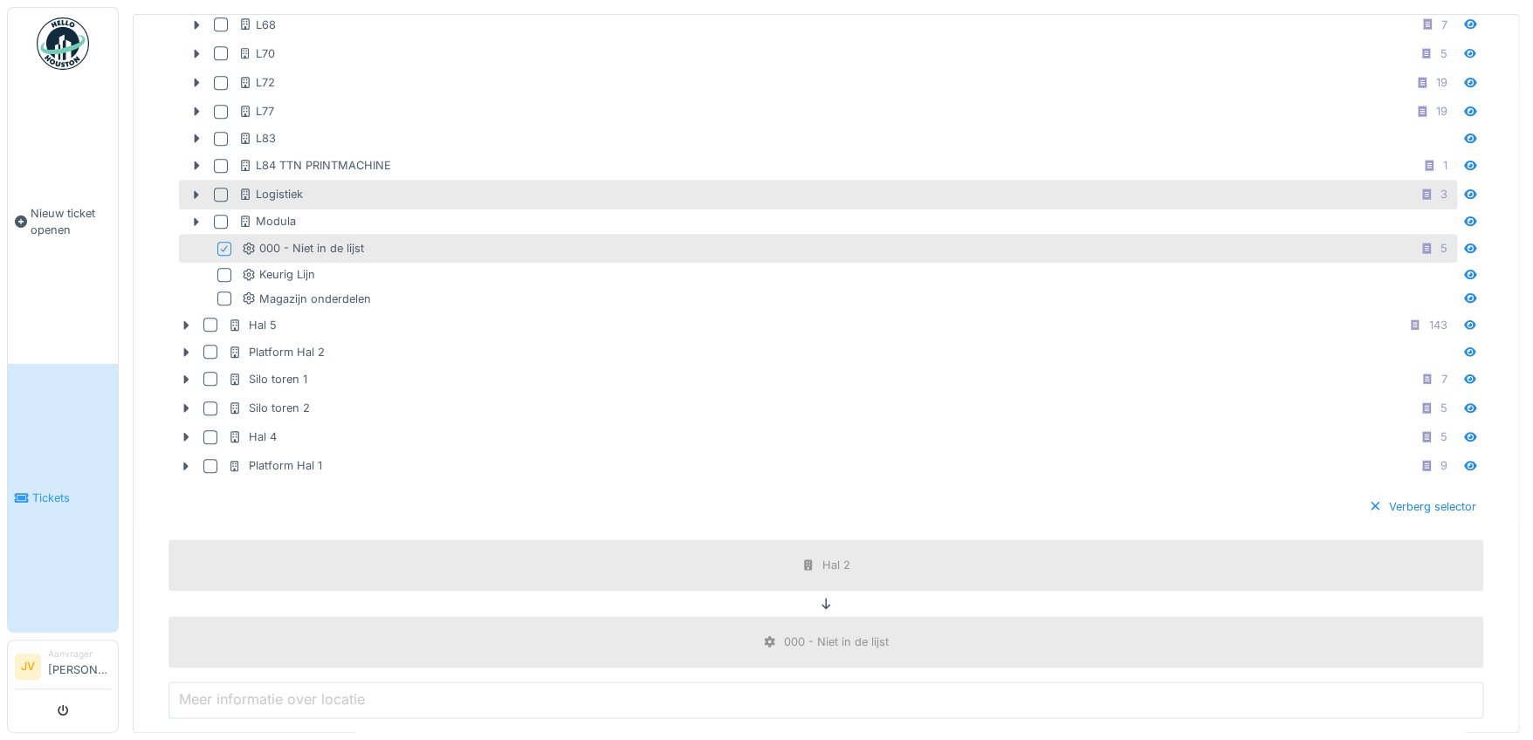
scroll to position [960, 0]
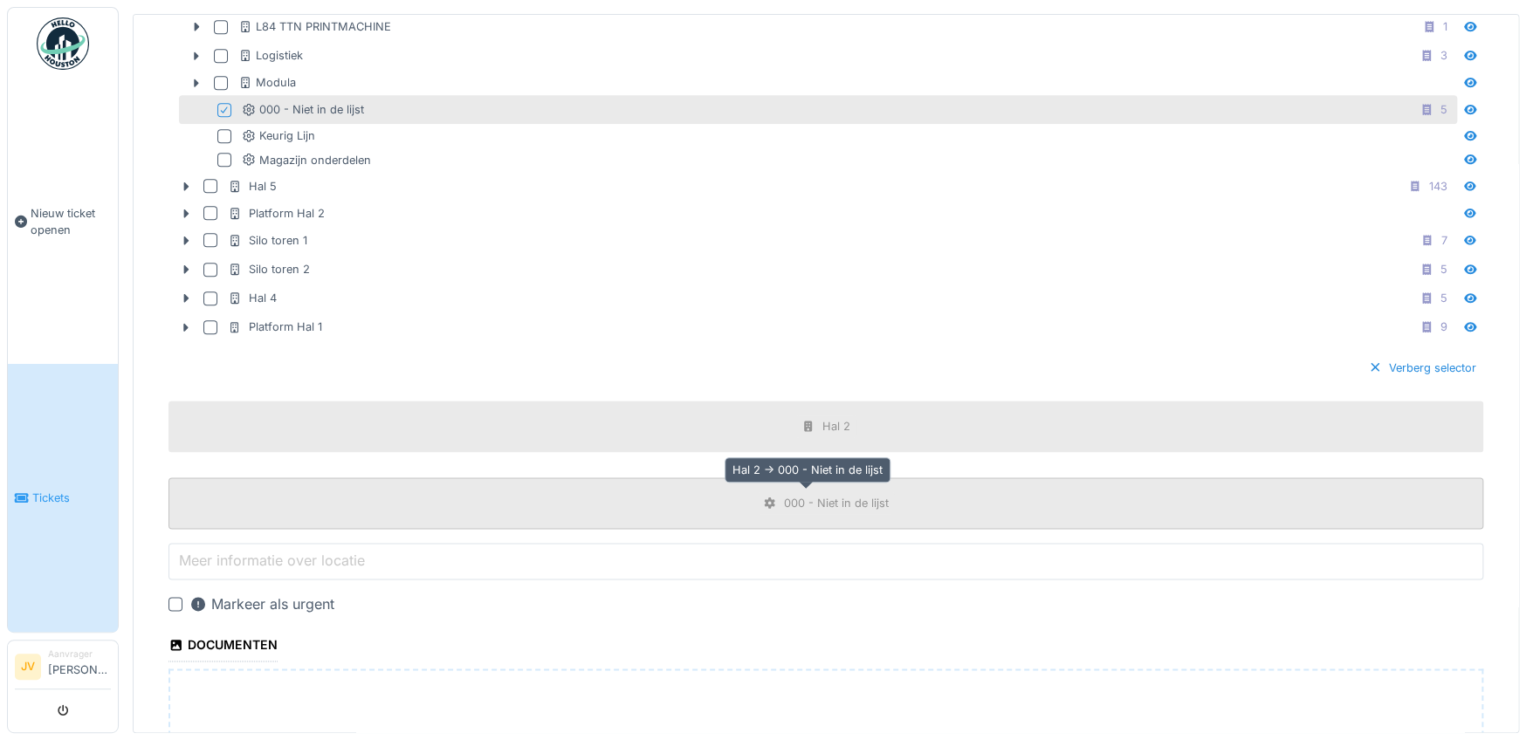
click at [798, 503] on div "000 - Niet in de lijst" at bounding box center [836, 503] width 105 height 17
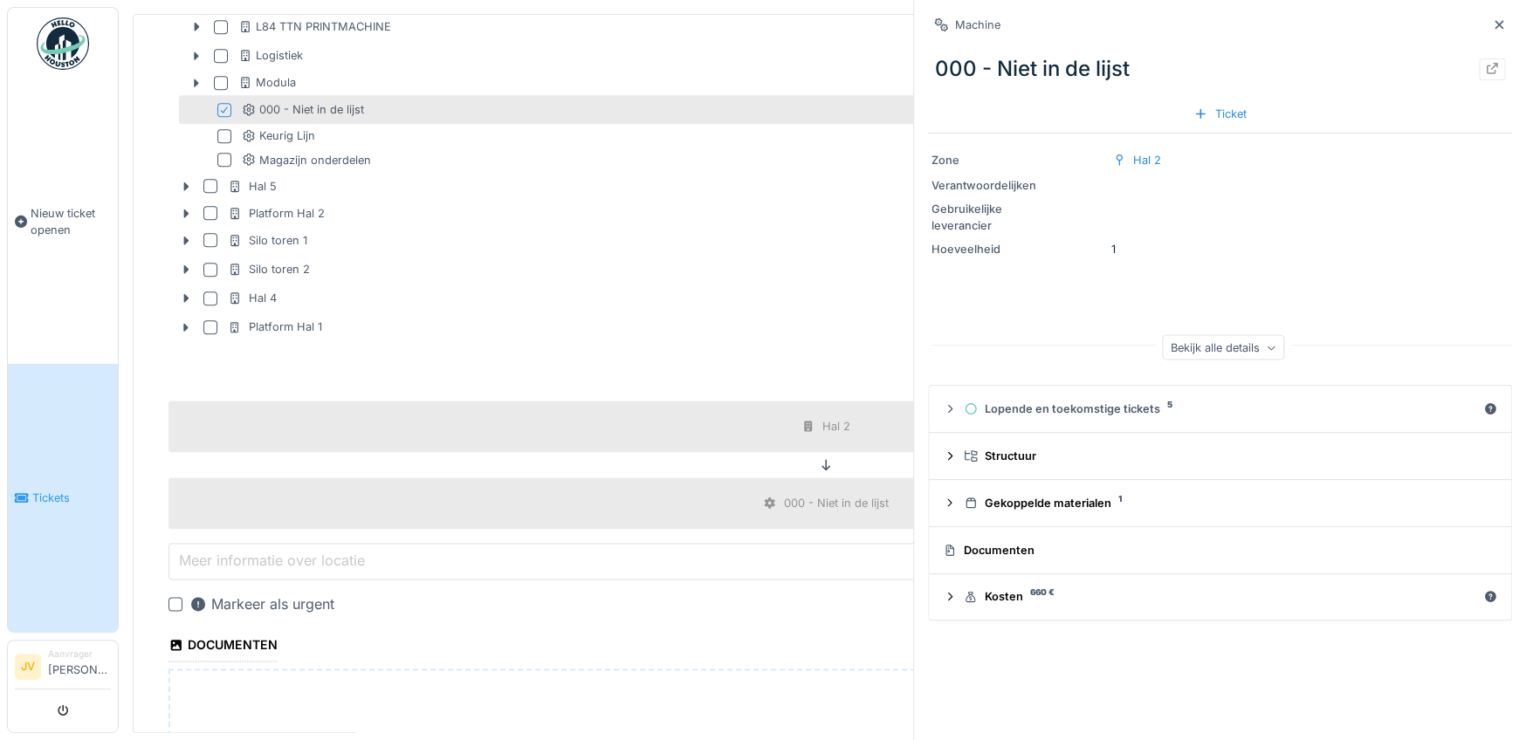
click at [297, 563] on label "Meer informatie over locatie" at bounding box center [271, 560] width 193 height 21
click at [297, 563] on input "Meer informatie over locatie" at bounding box center [825, 561] width 1314 height 37
click at [295, 553] on label "Meer informatie over locatie" at bounding box center [271, 560] width 193 height 21
click at [295, 553] on input "Meer informatie over locatie" at bounding box center [825, 561] width 1314 height 37
click at [174, 600] on div at bounding box center [175, 604] width 14 height 14
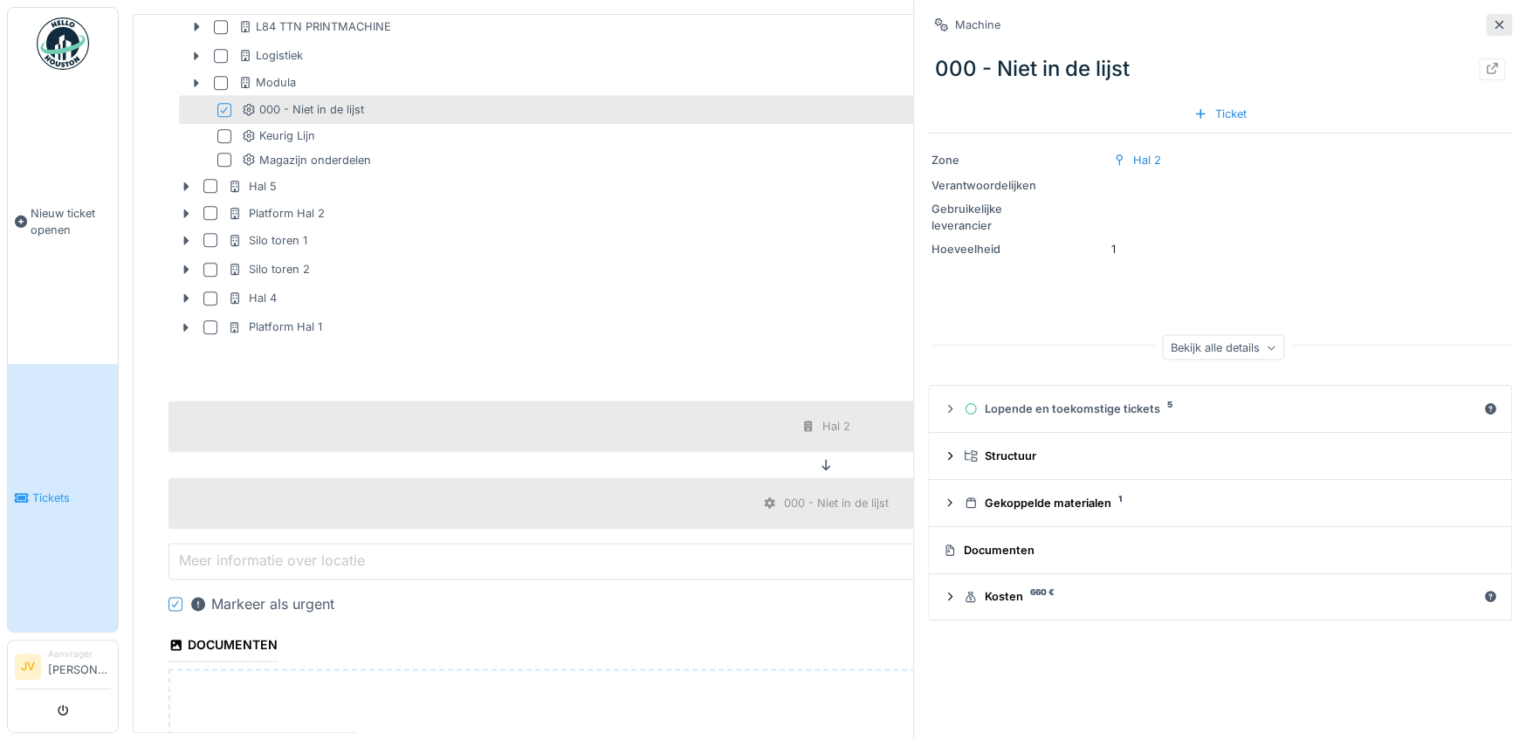
click at [1492, 28] on icon at bounding box center [1499, 24] width 14 height 11
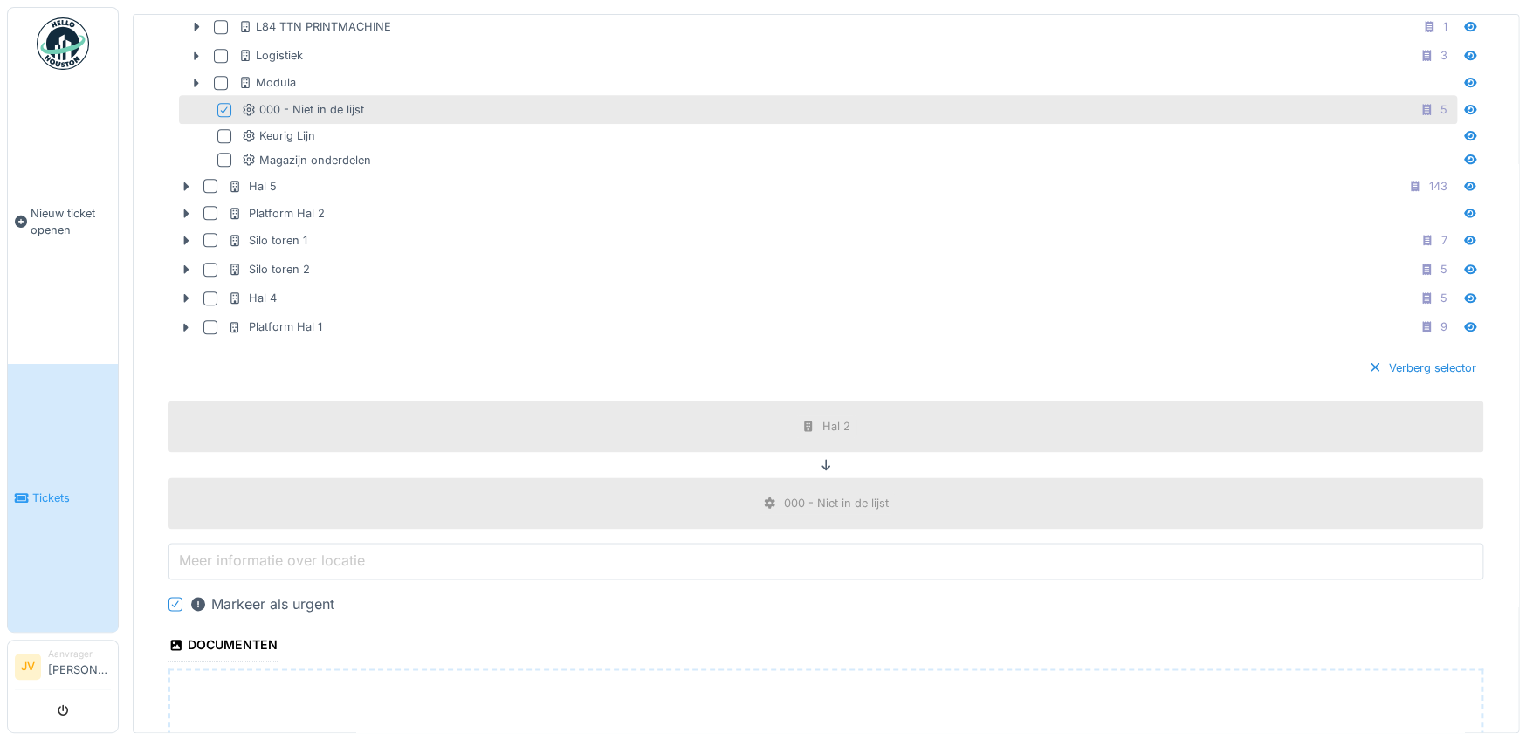
scroll to position [1047, 0]
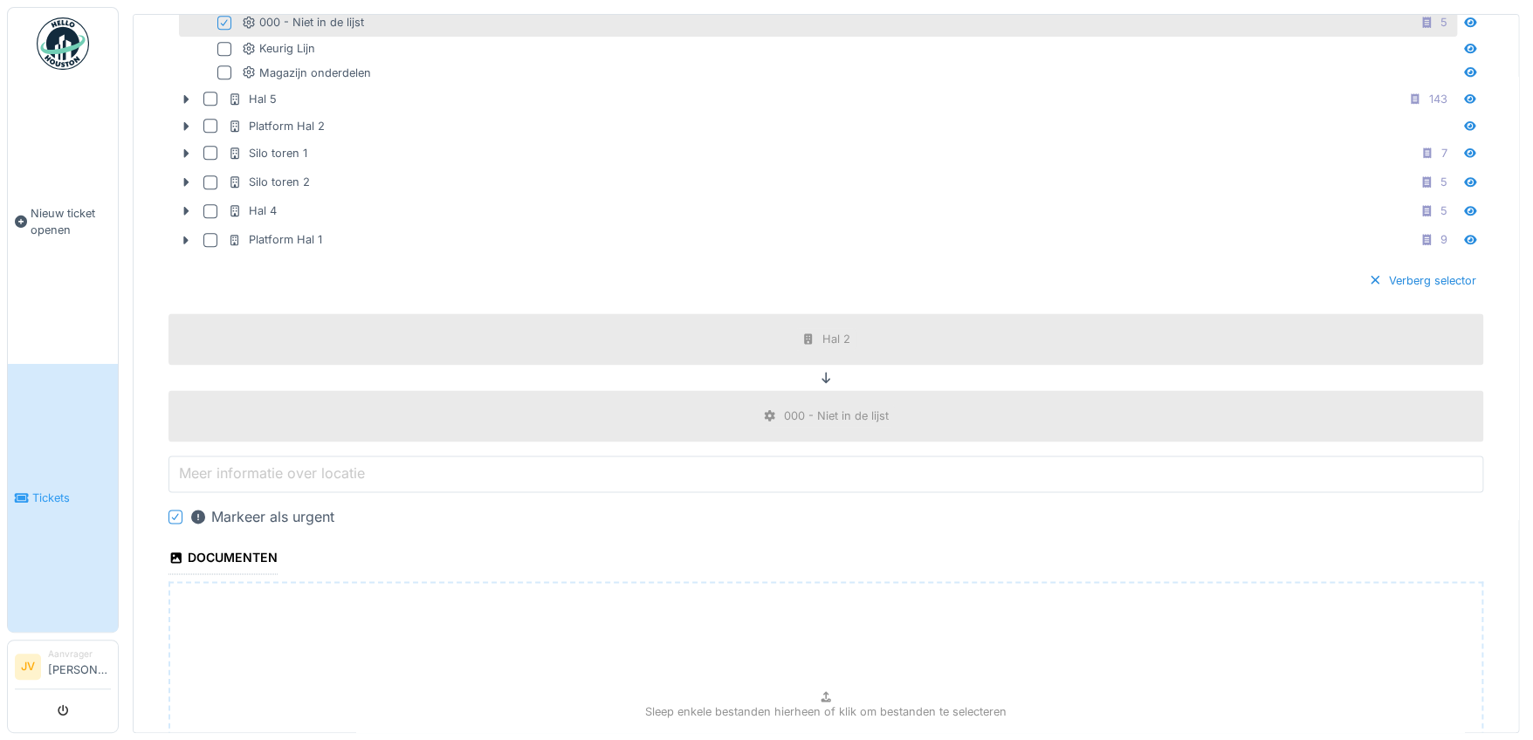
click at [282, 468] on label "Meer informatie over locatie" at bounding box center [271, 473] width 193 height 21
click at [282, 468] on input "Meer informatie over locatie" at bounding box center [825, 474] width 1314 height 37
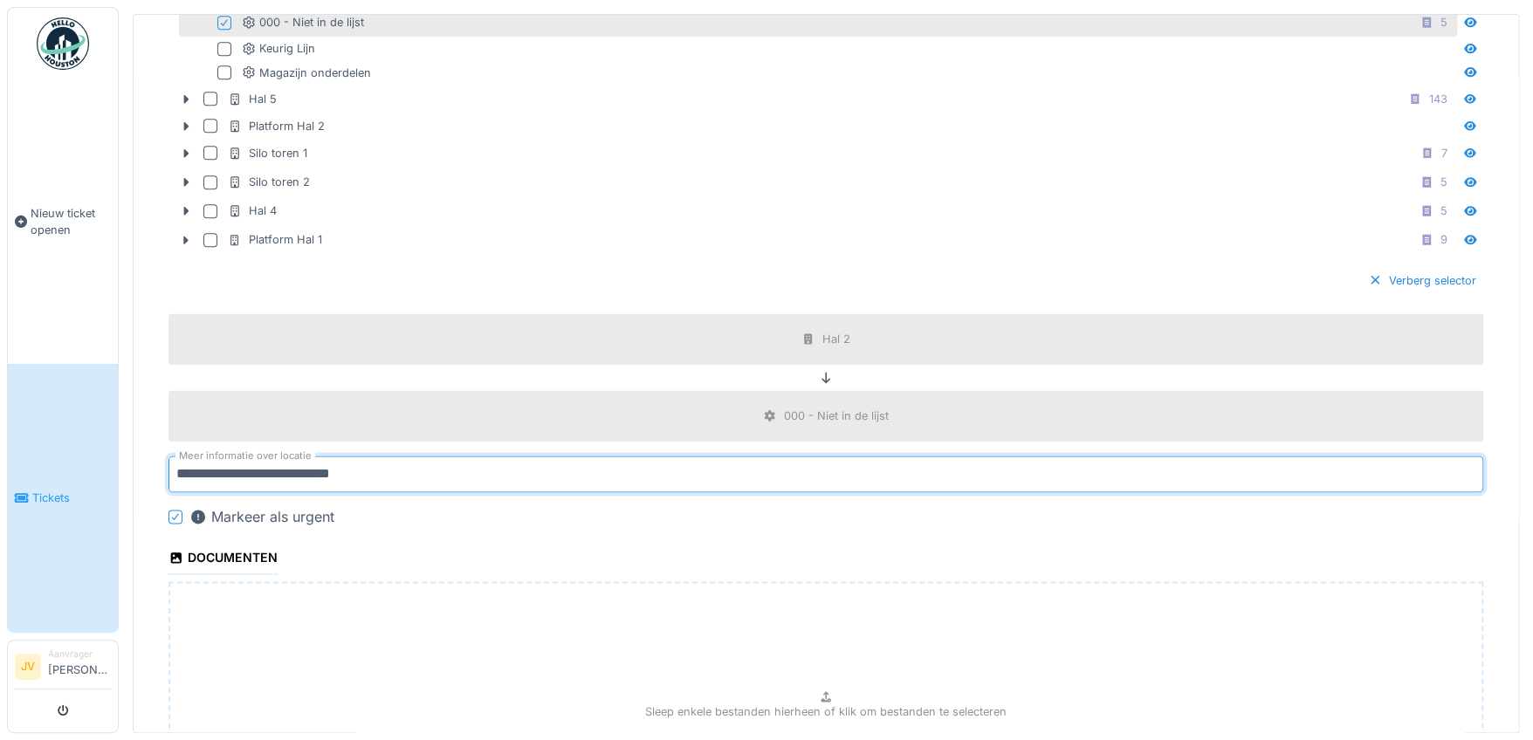
type input "**********"
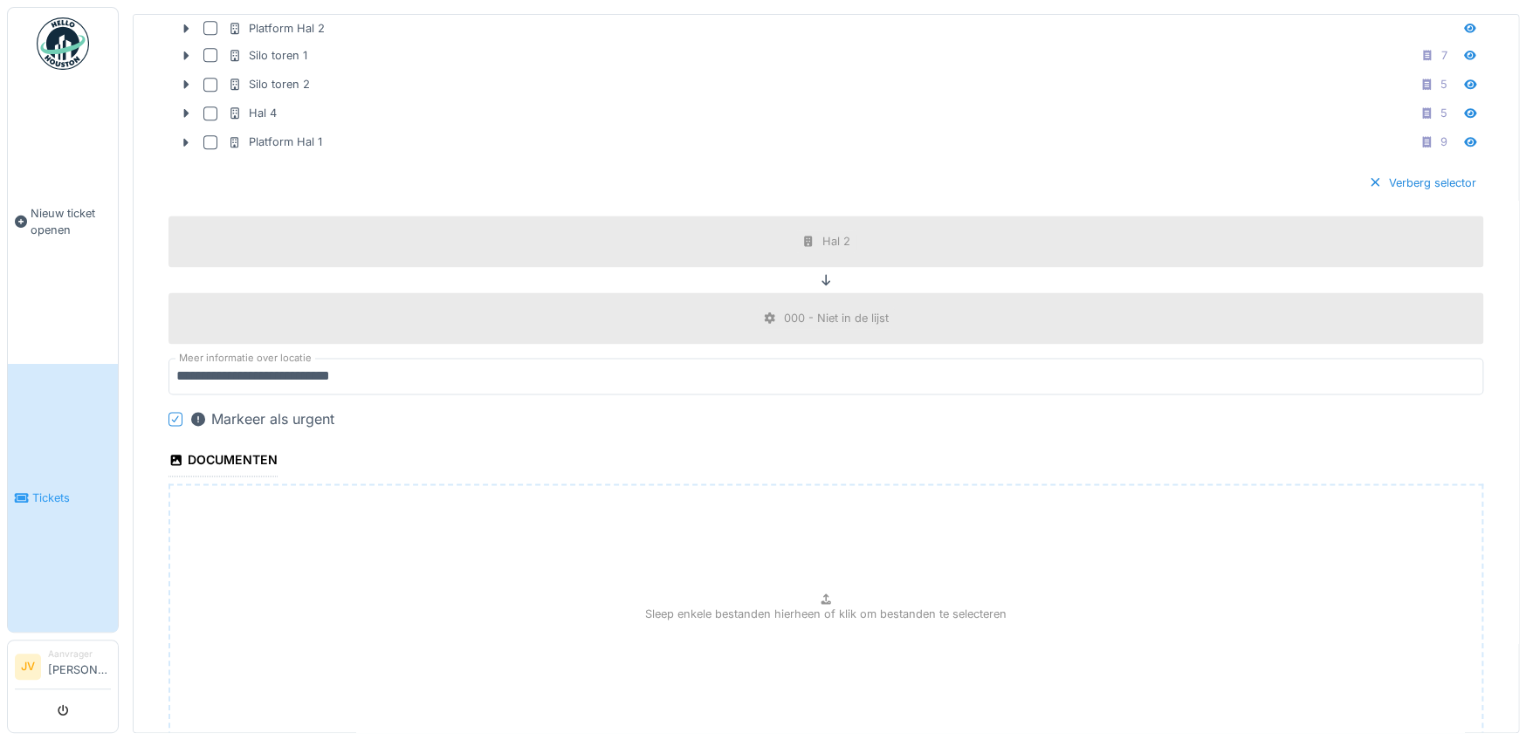
scroll to position [1266, 0]
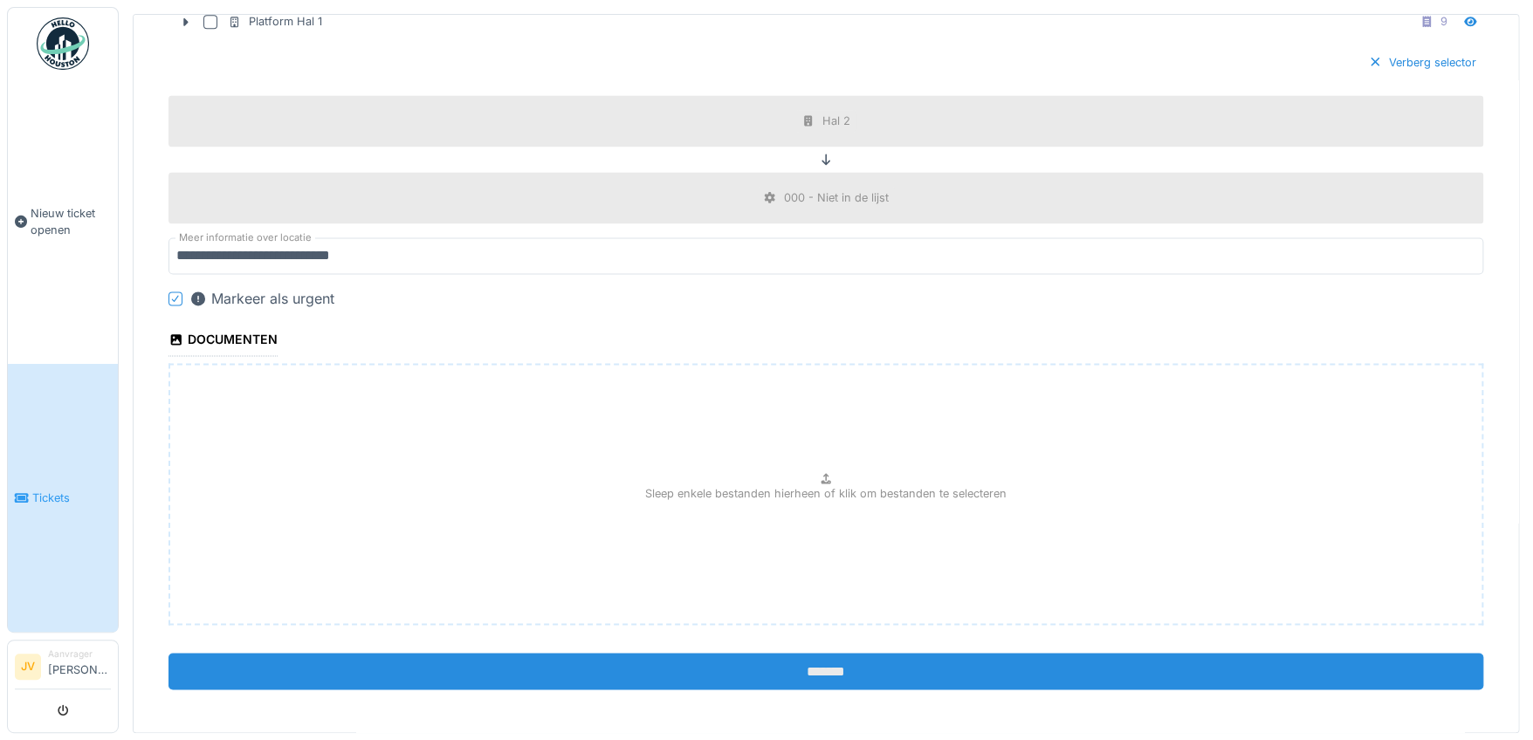
click at [808, 664] on input "*******" at bounding box center [825, 671] width 1314 height 37
